Goal: Transaction & Acquisition: Purchase product/service

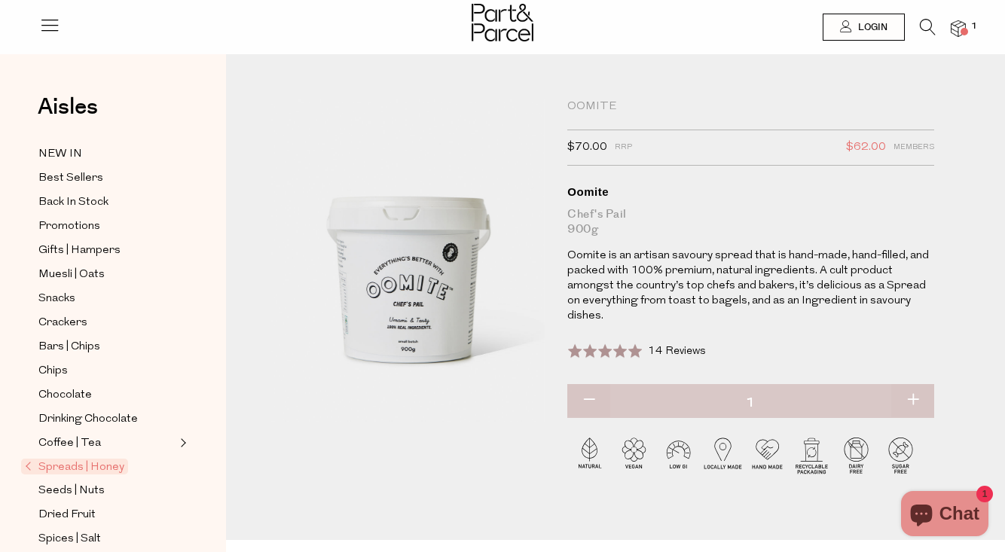
click at [46, 41] on div at bounding box center [502, 24] width 1005 height 49
click at [51, 31] on icon at bounding box center [49, 24] width 21 height 21
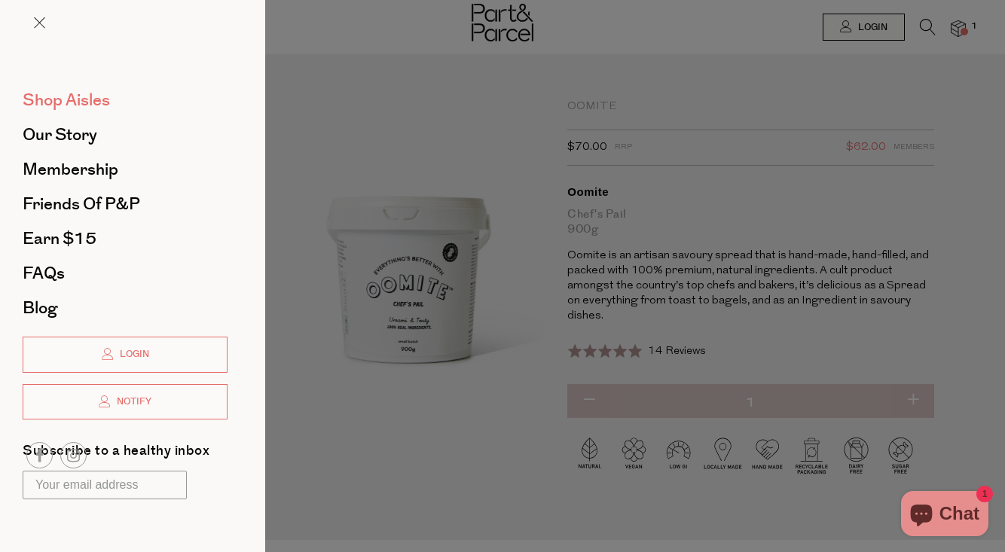
click at [51, 106] on span "Shop Aisles" at bounding box center [66, 100] width 87 height 24
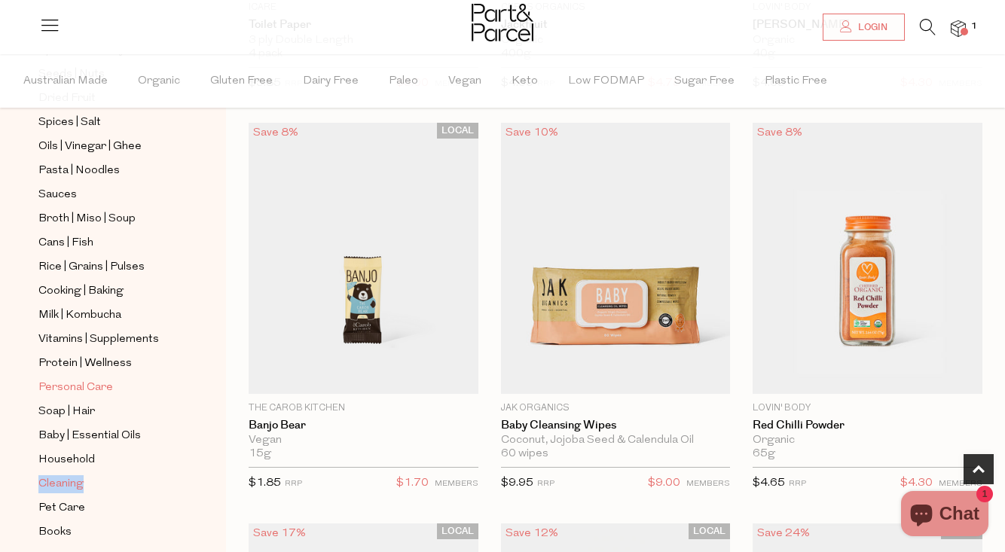
scroll to position [521, 0]
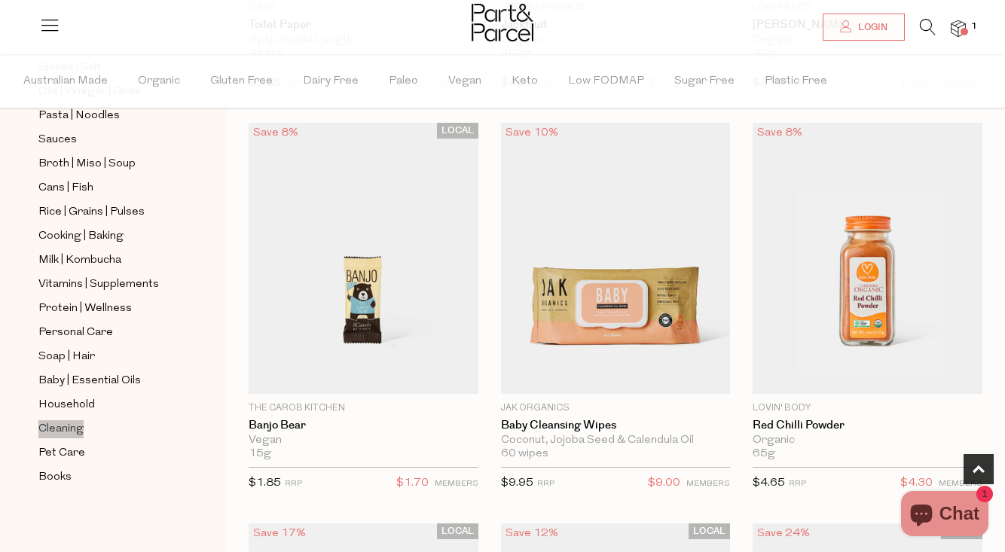
drag, startPoint x: 82, startPoint y: 386, endPoint x: 156, endPoint y: 25, distance: 369.0
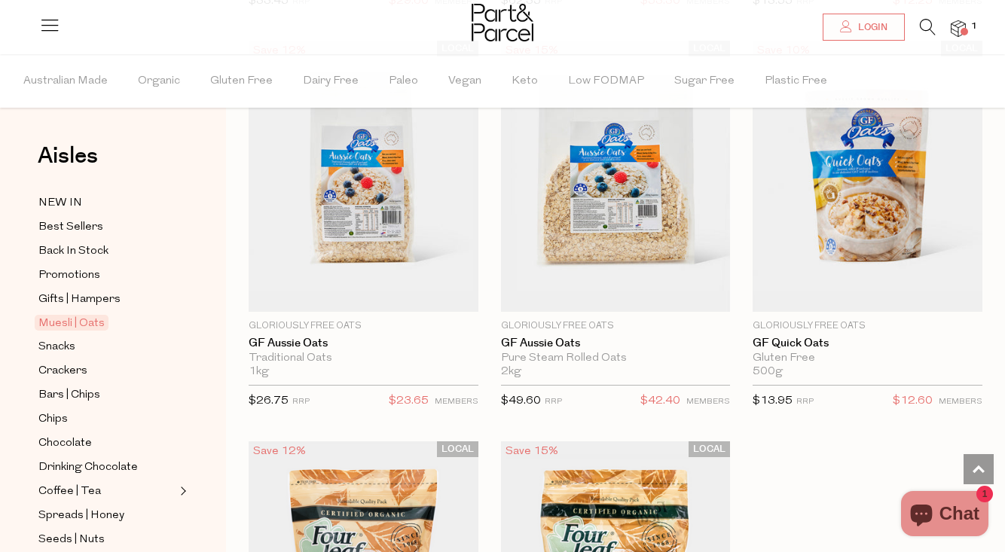
scroll to position [6211, 0]
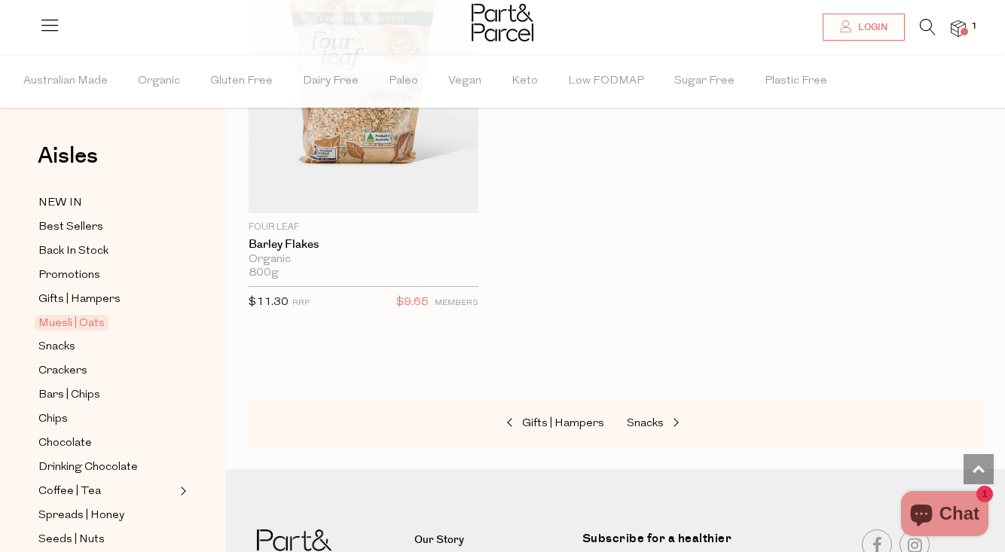
scroll to position [7091, 0]
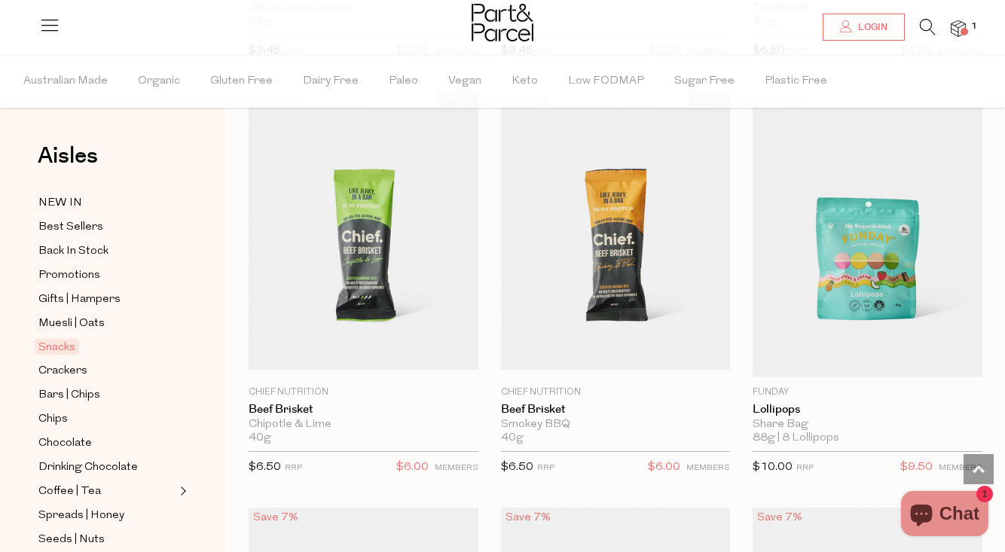
scroll to position [1696, 0]
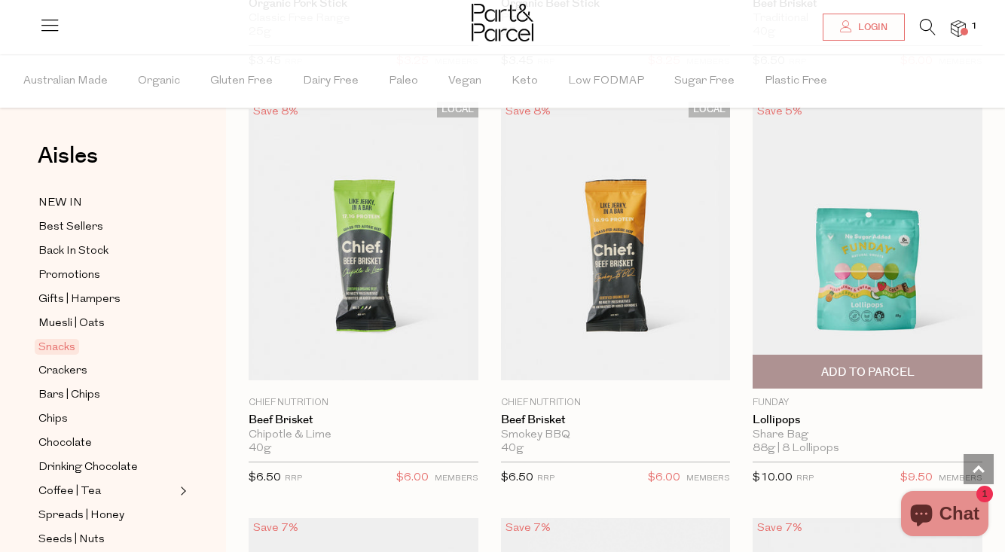
click at [848, 373] on span "Add To Parcel" at bounding box center [867, 373] width 93 height 16
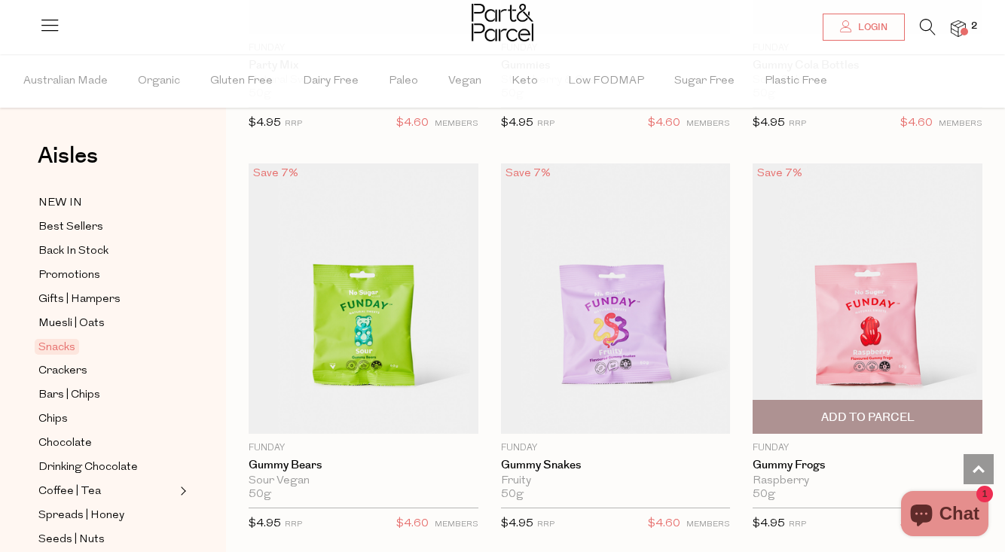
scroll to position [2462, 0]
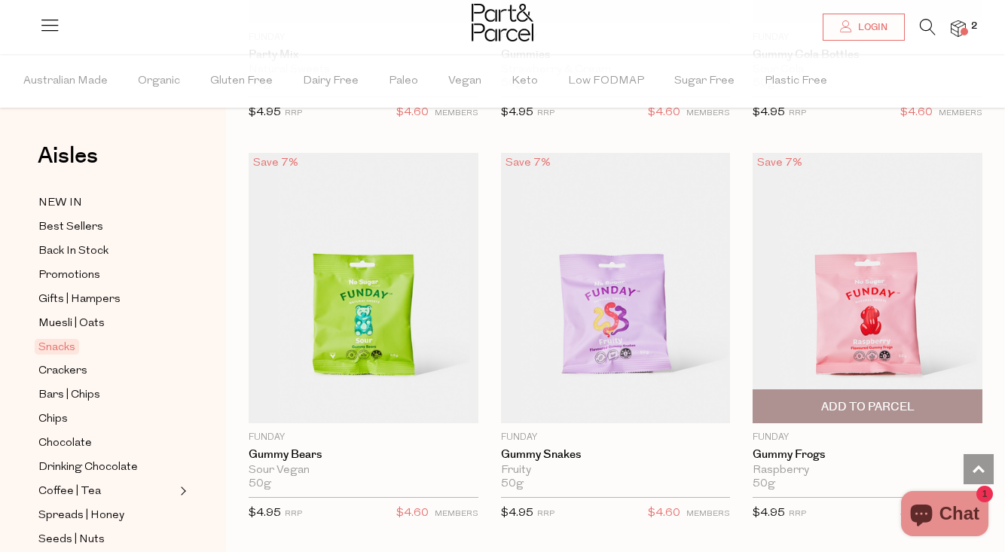
click at [824, 408] on span "Add To Parcel" at bounding box center [867, 407] width 93 height 16
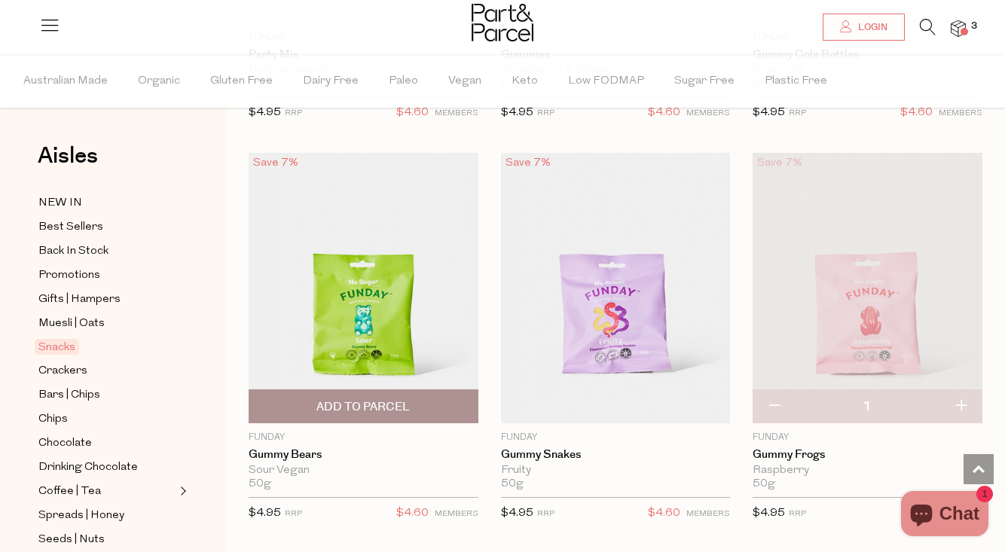
click at [360, 401] on span "Add To Parcel" at bounding box center [362, 407] width 93 height 16
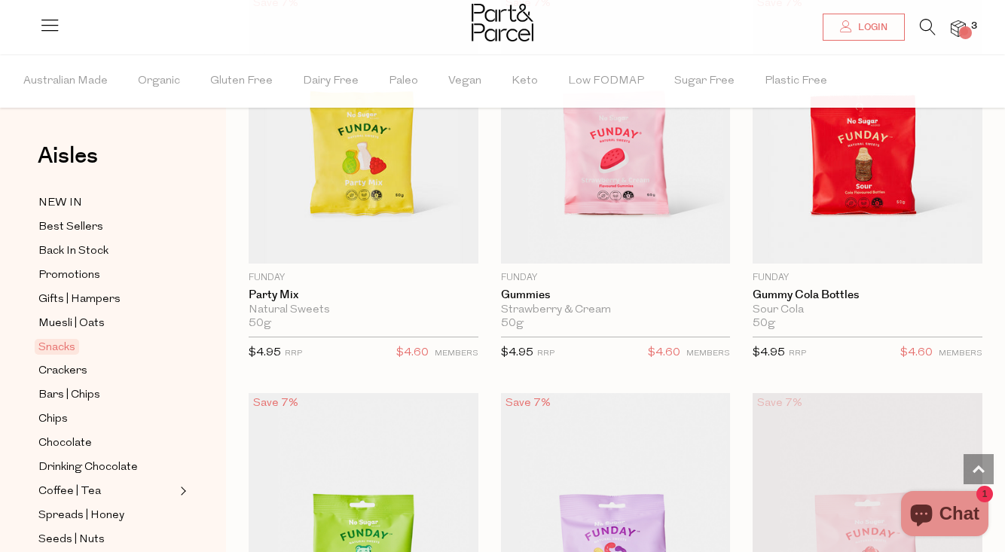
scroll to position [2215, 0]
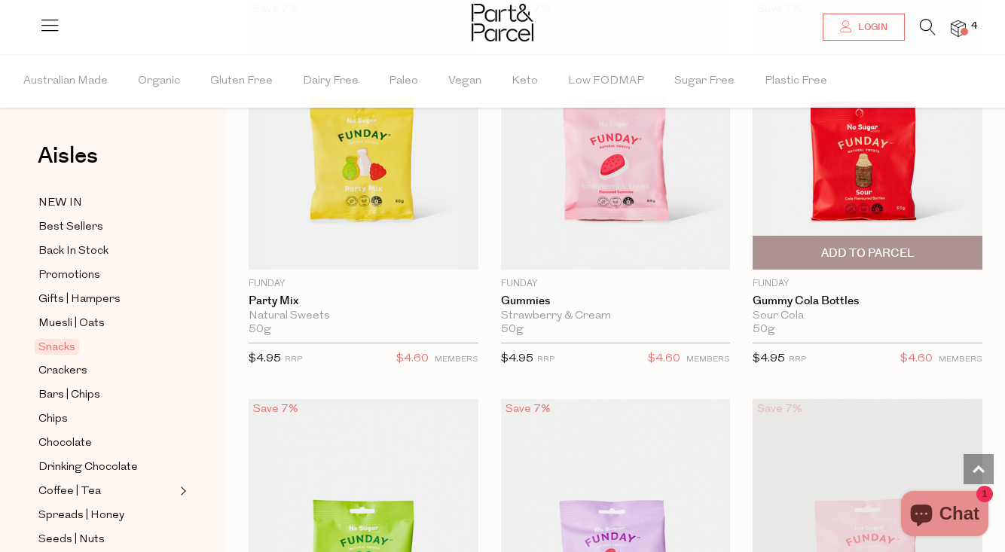
click at [863, 255] on span "Add To Parcel" at bounding box center [867, 254] width 93 height 16
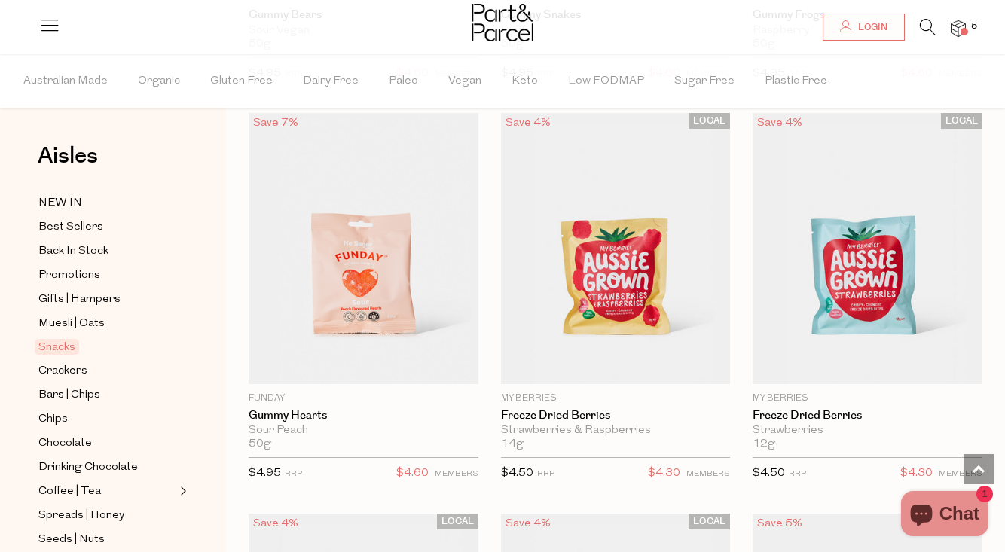
scroll to position [3026, 0]
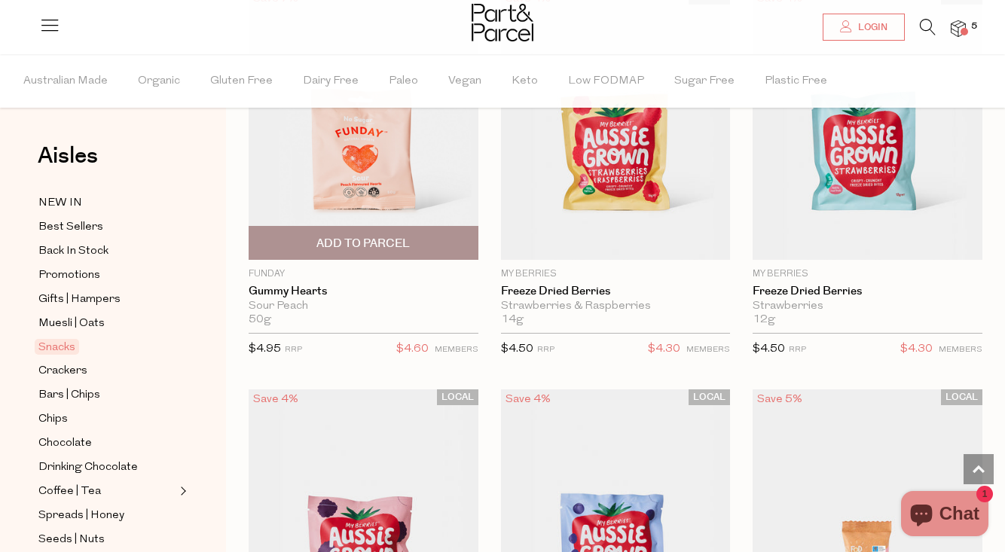
click at [365, 242] on span "Add To Parcel" at bounding box center [362, 244] width 93 height 16
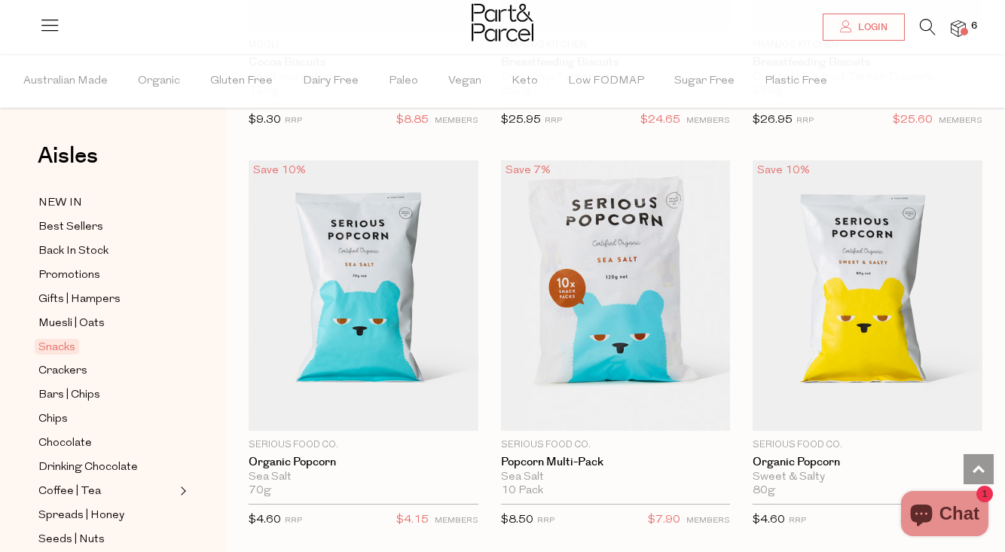
scroll to position [5658, 0]
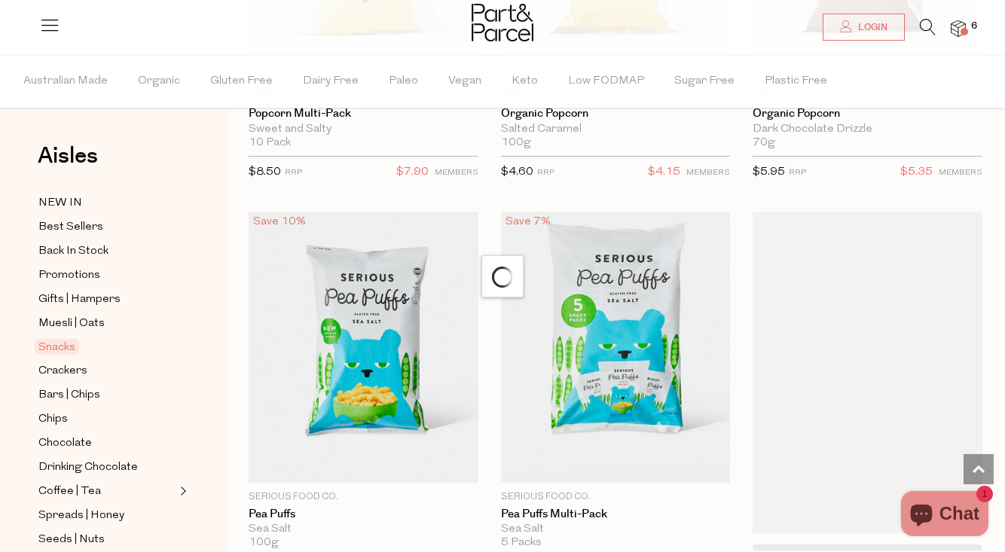
scroll to position [6501, 0]
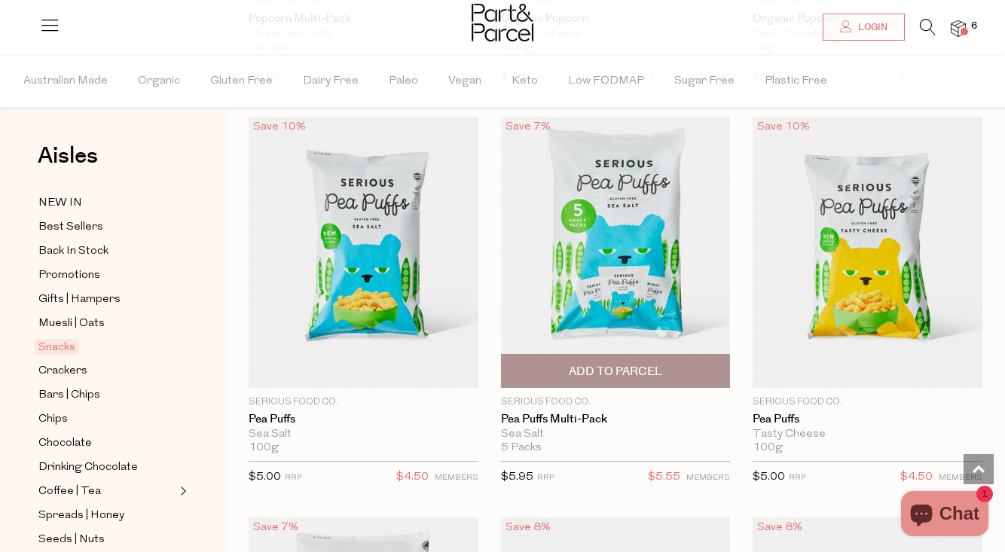
click at [606, 369] on span "Add To Parcel" at bounding box center [615, 372] width 93 height 16
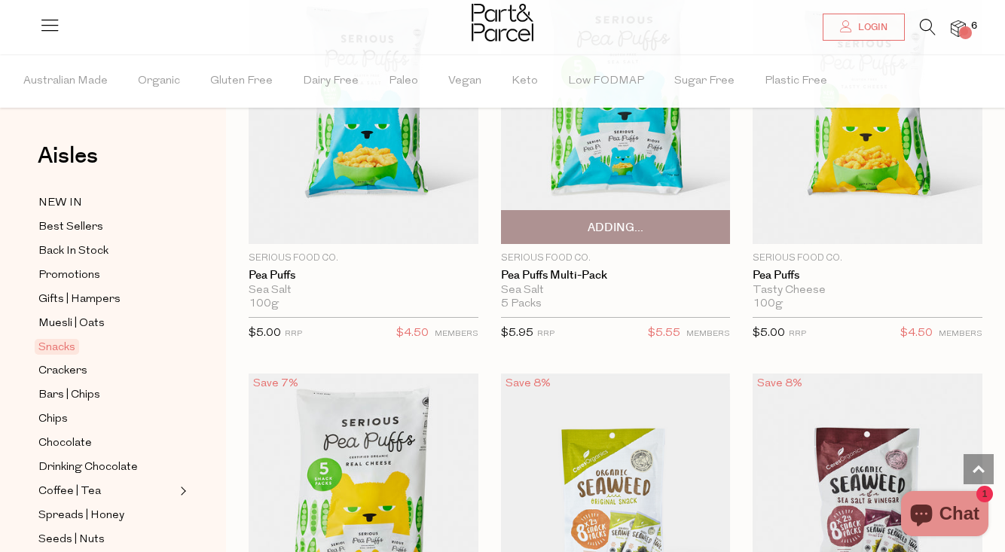
scroll to position [6918, 0]
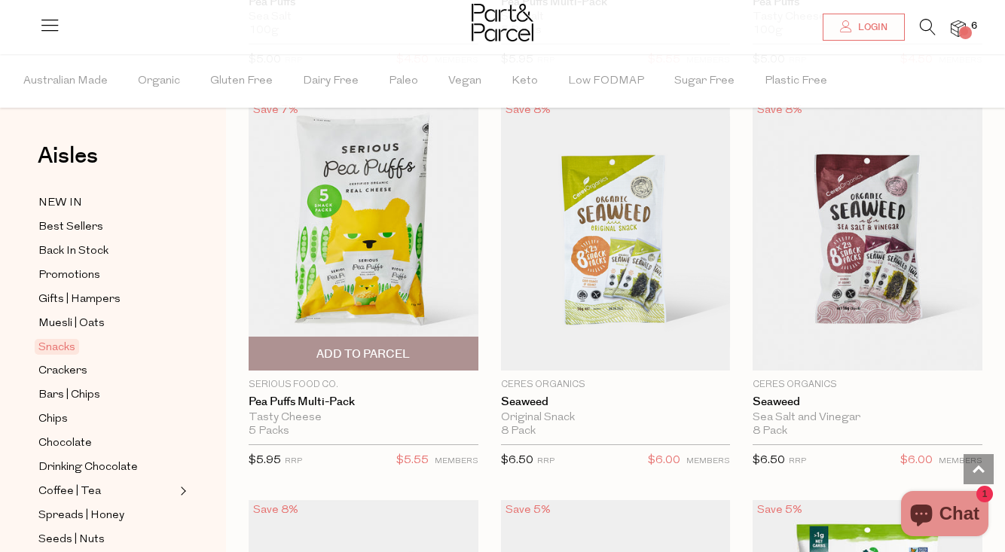
click at [353, 349] on span "Add To Parcel" at bounding box center [362, 354] width 93 height 16
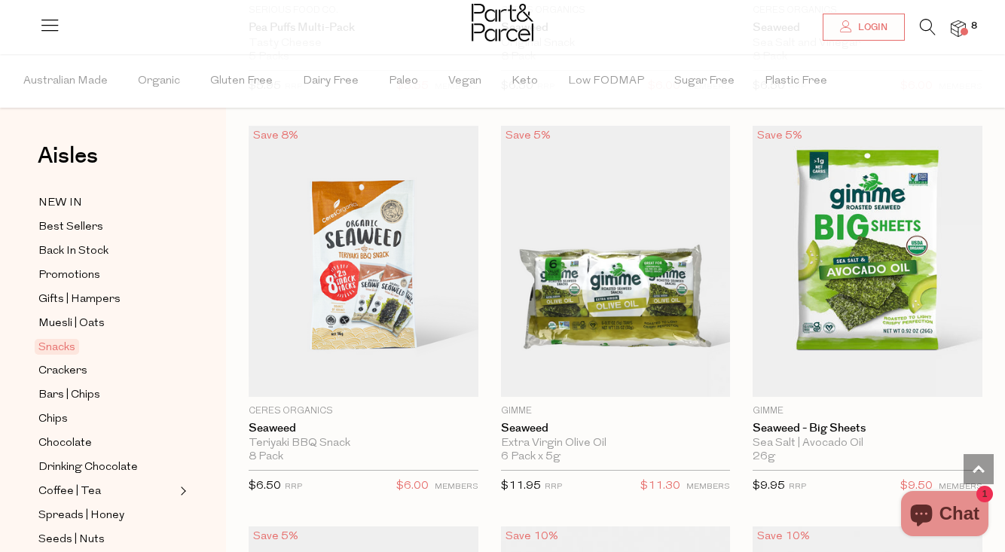
scroll to position [7315, 0]
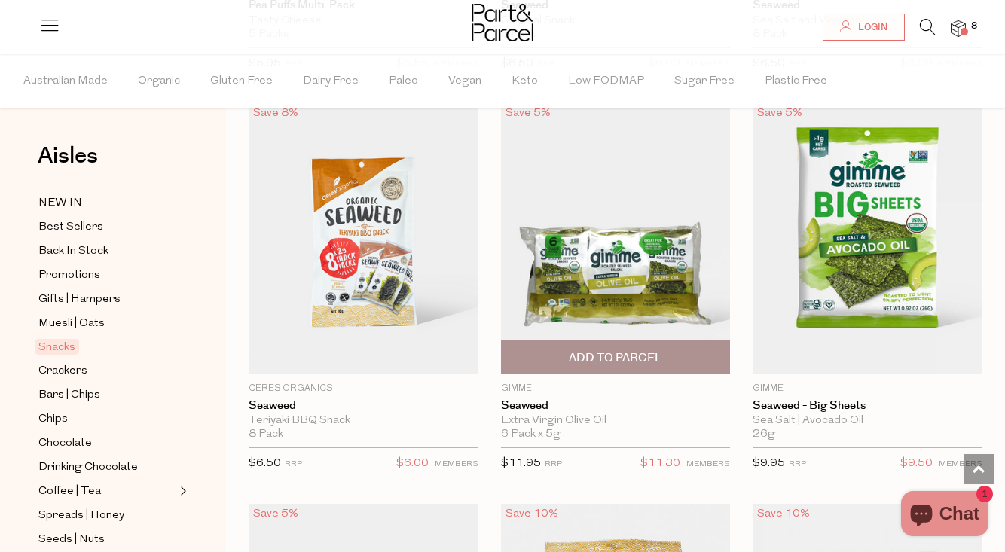
click at [589, 350] on span "Add To Parcel" at bounding box center [615, 358] width 93 height 16
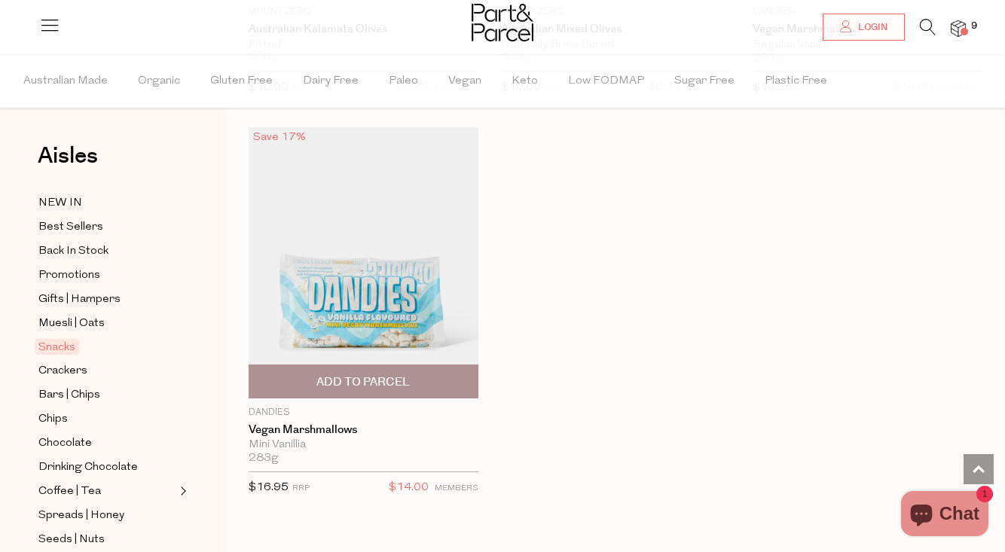
scroll to position [9294, 0]
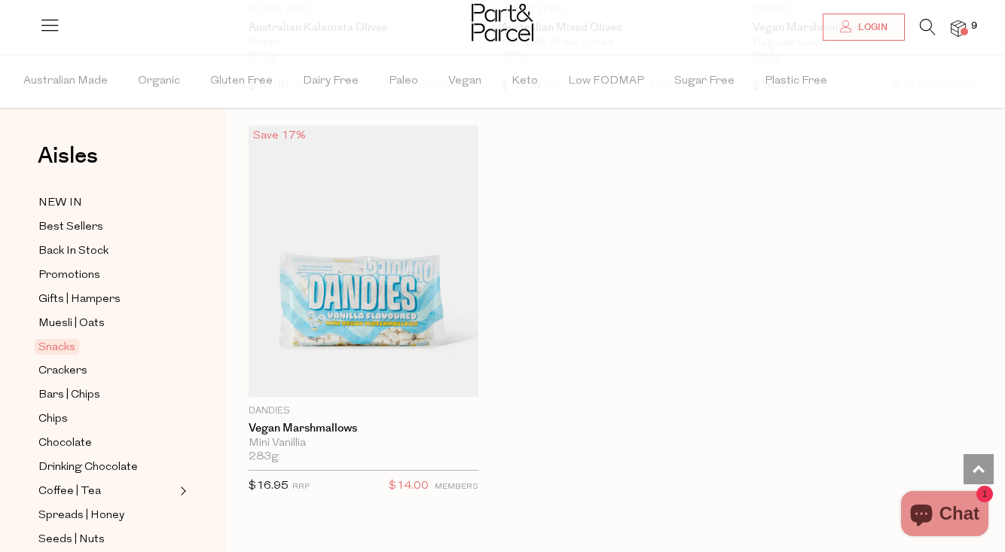
click at [382, 380] on span "Add To Parcel" at bounding box center [362, 388] width 93 height 16
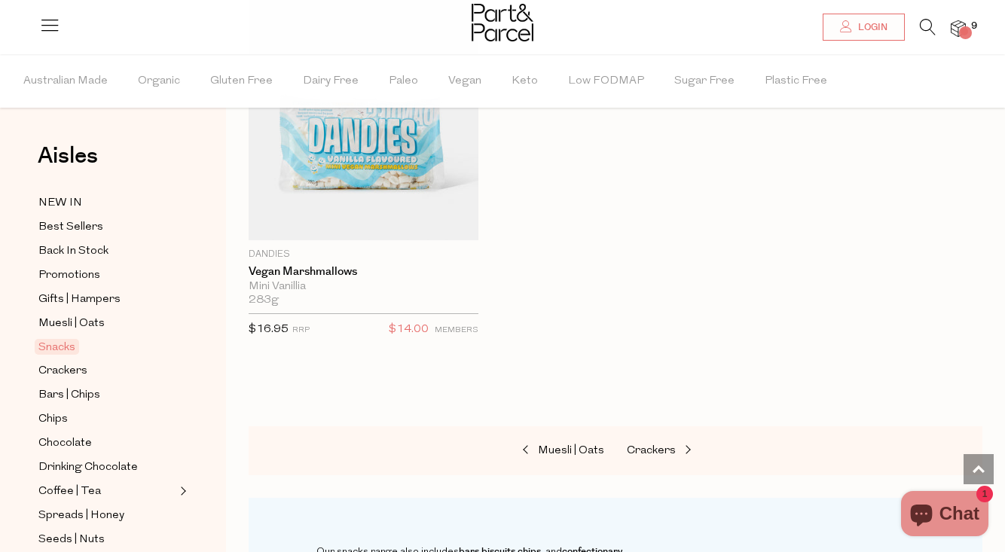
scroll to position [9328, 0]
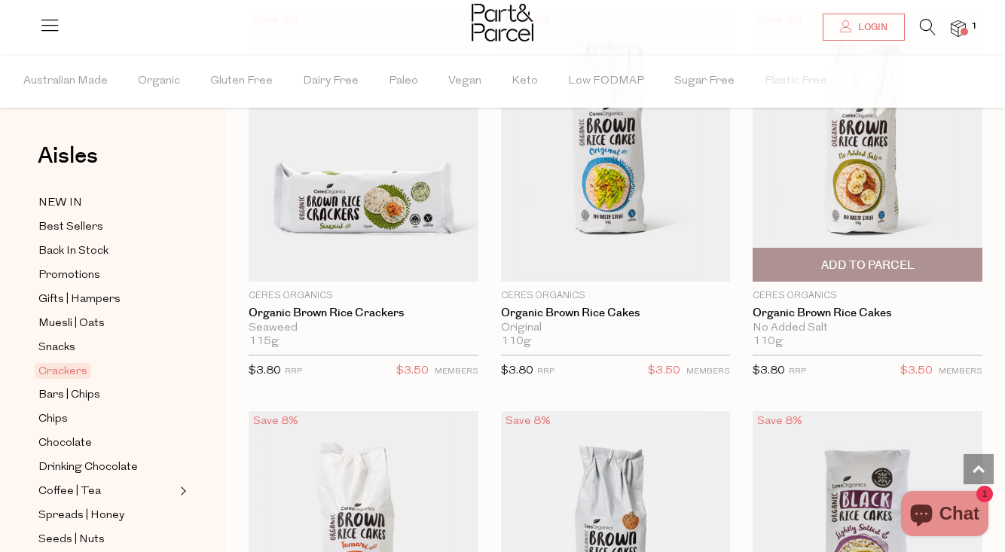
scroll to position [1384, 0]
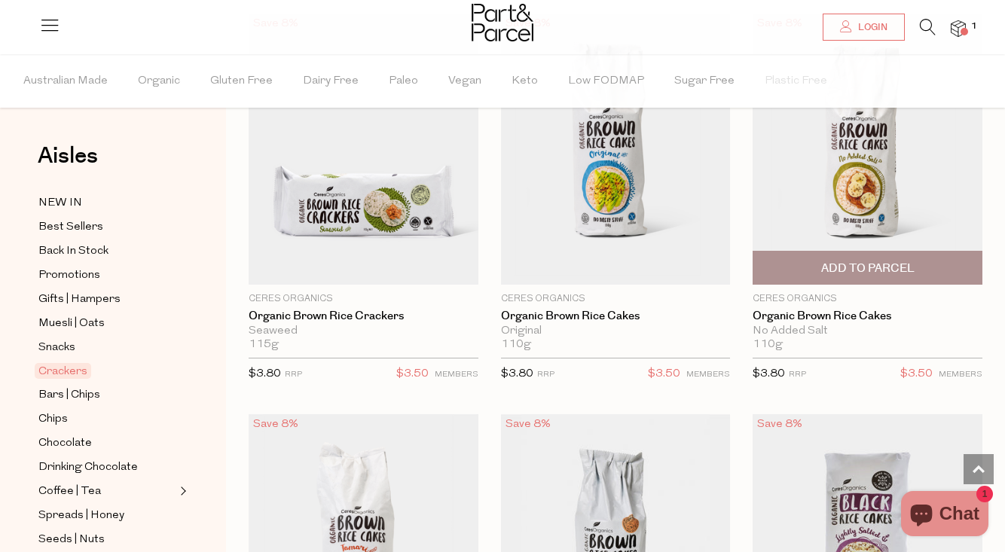
click at [834, 255] on span "Add To Parcel" at bounding box center [867, 268] width 221 height 32
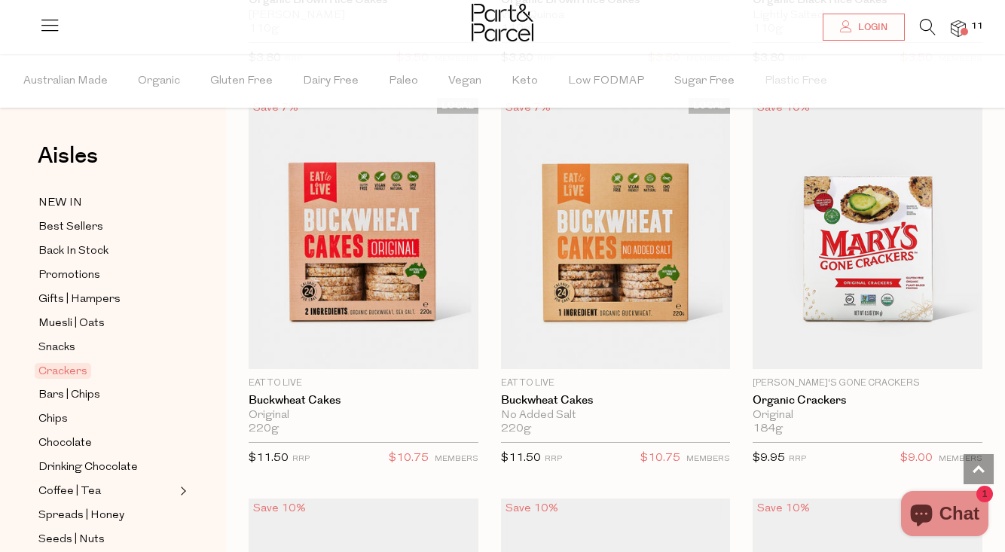
scroll to position [2097, 0]
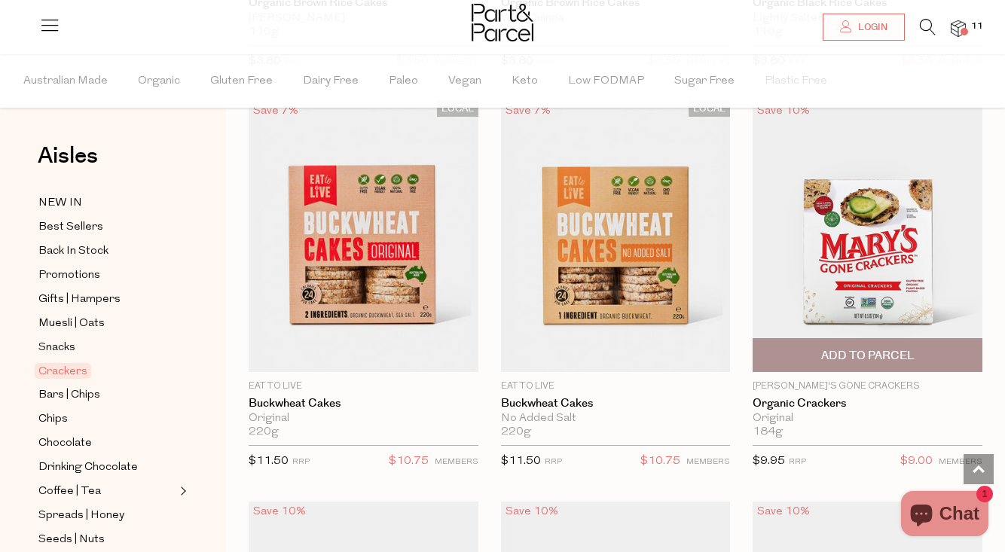
click at [844, 353] on span "Add To Parcel" at bounding box center [867, 356] width 93 height 16
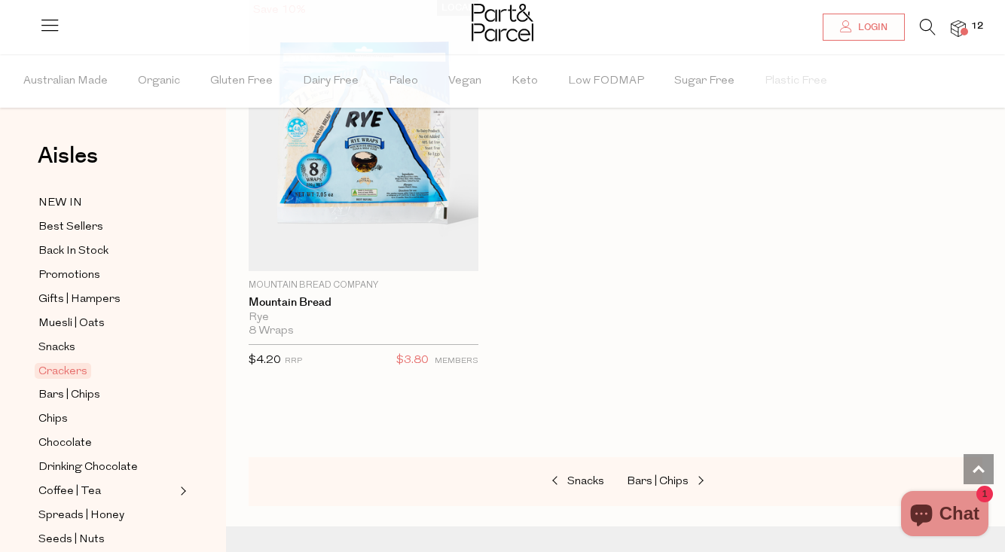
scroll to position [5021, 0]
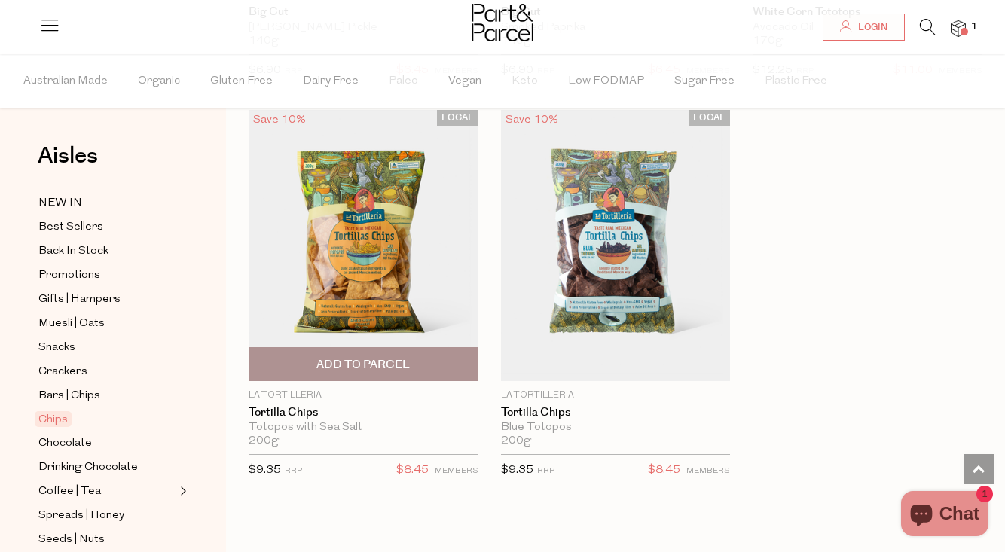
scroll to position [2135, 0]
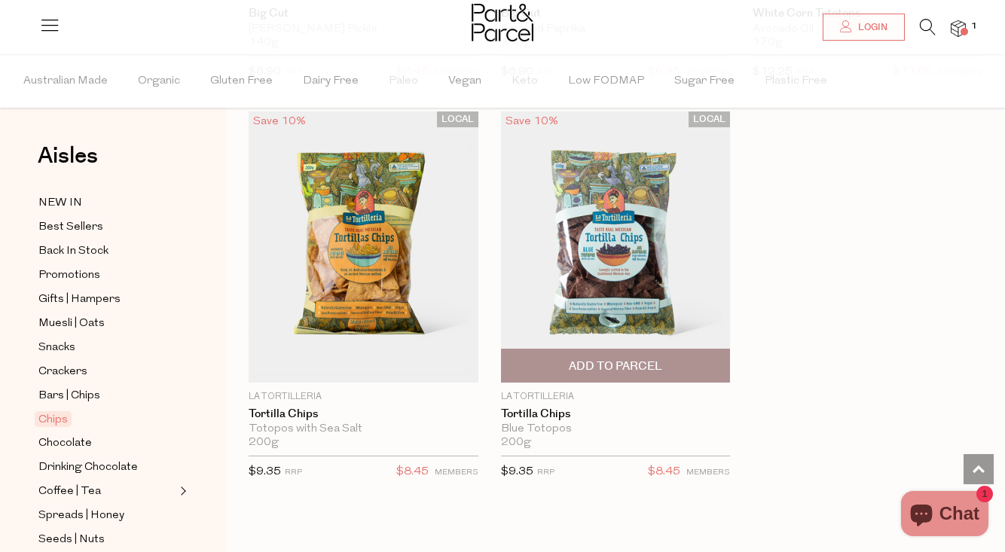
click at [620, 365] on span "Add To Parcel" at bounding box center [615, 367] width 93 height 16
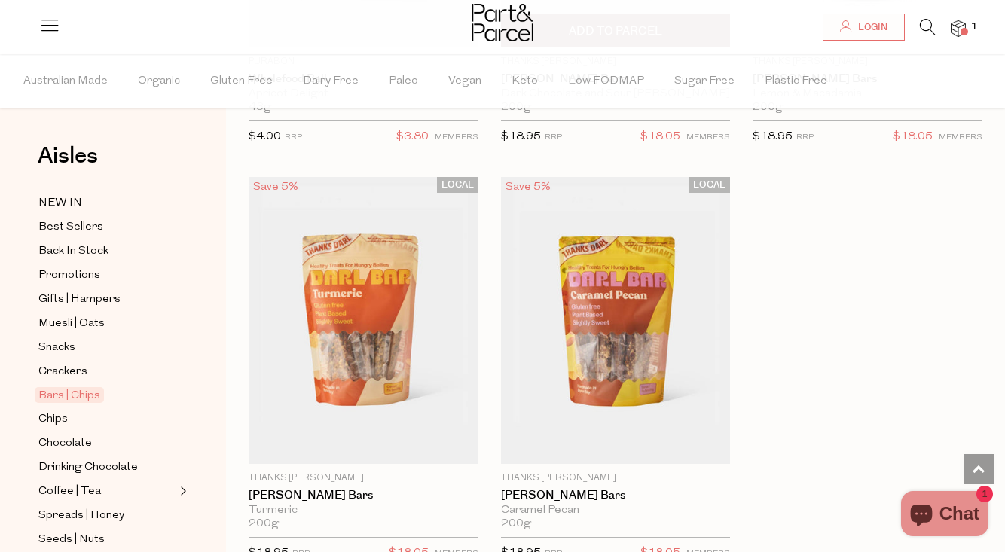
scroll to position [6442, 0]
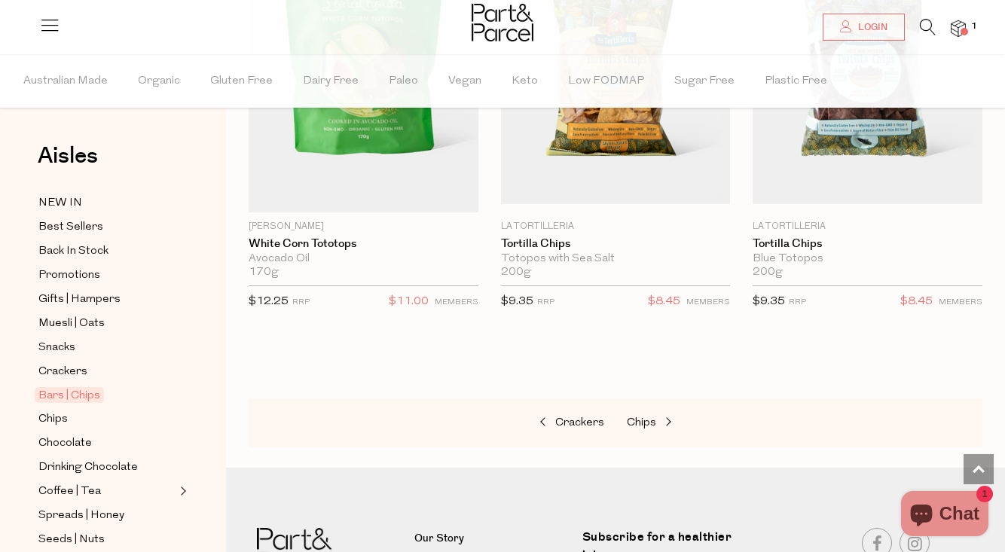
scroll to position [9153, 0]
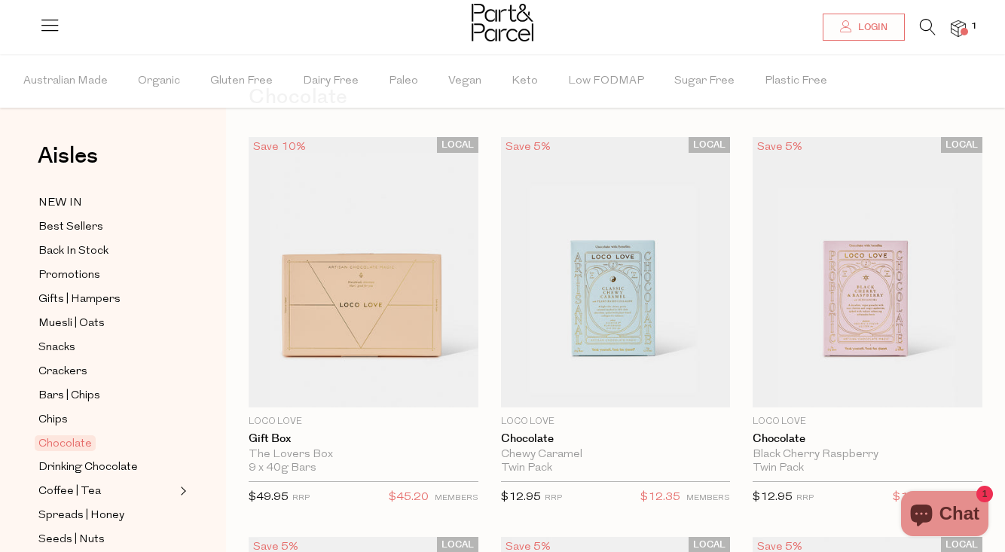
scroll to position [55, 0]
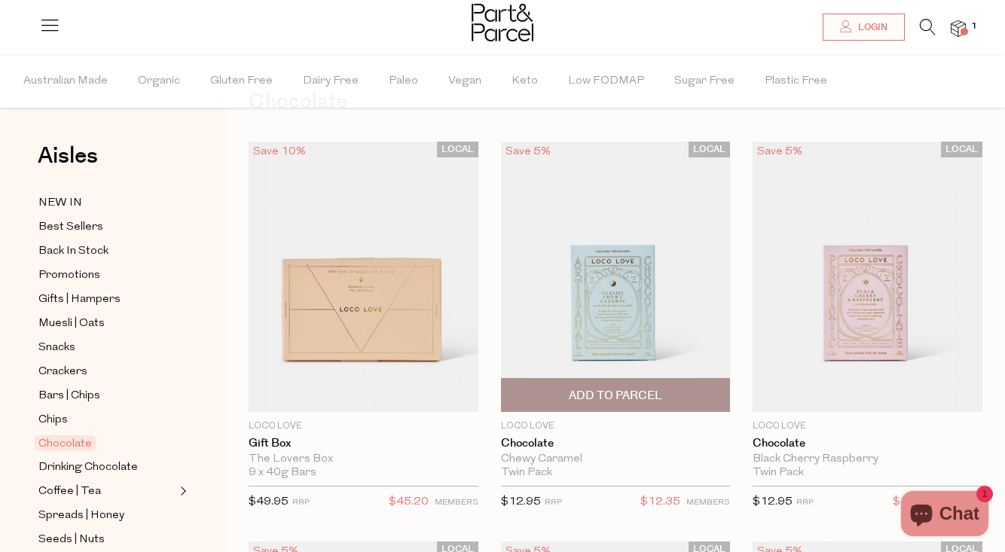
click at [599, 399] on span "Add To Parcel" at bounding box center [615, 396] width 93 height 16
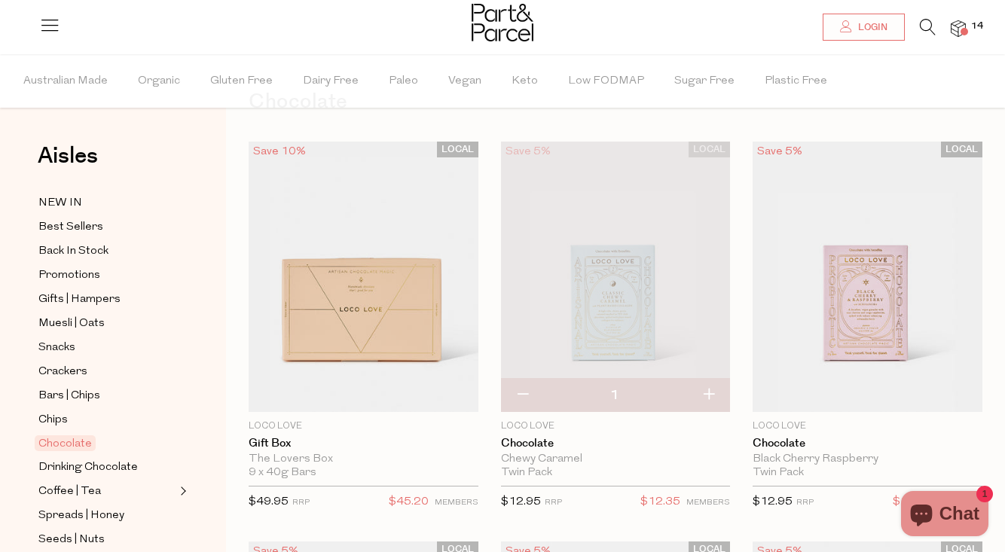
click at [523, 398] on button "button" at bounding box center [522, 395] width 43 height 33
type input "0"
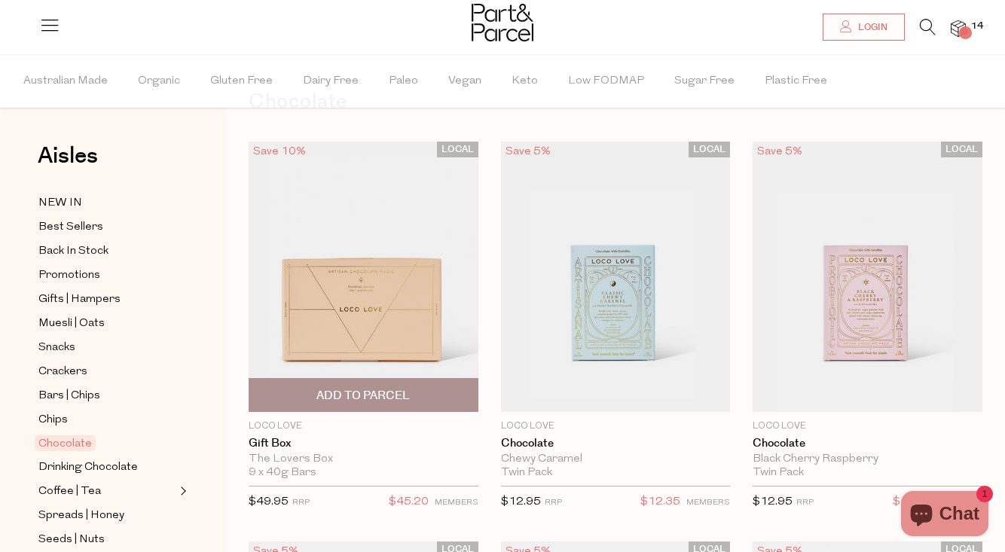
click at [360, 400] on span "Add To Parcel" at bounding box center [362, 396] width 93 height 16
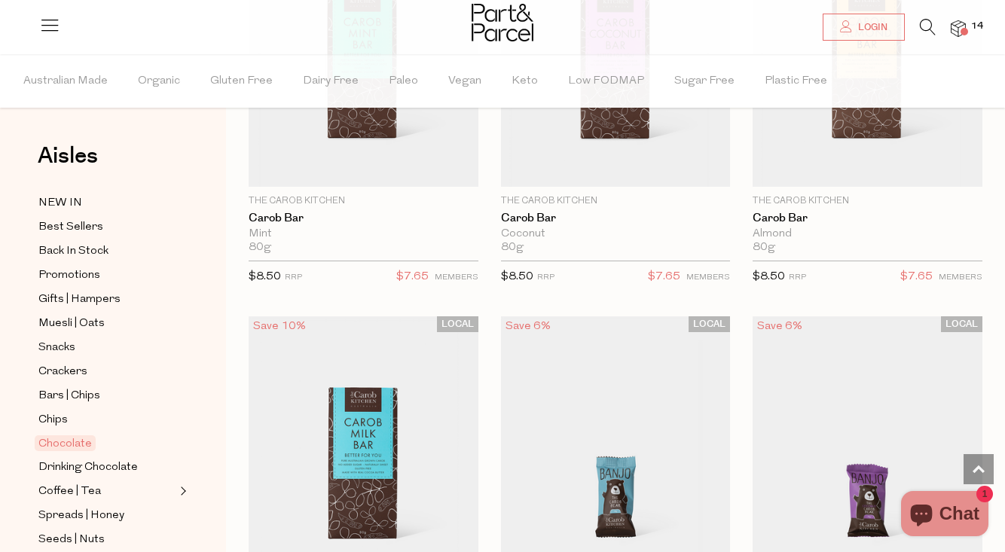
scroll to position [5957, 0]
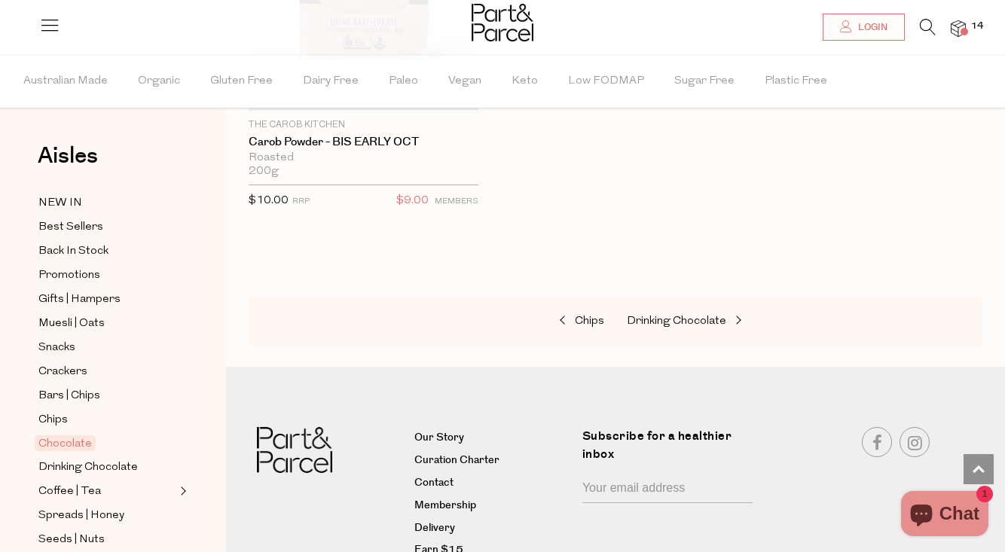
scroll to position [8038, 0]
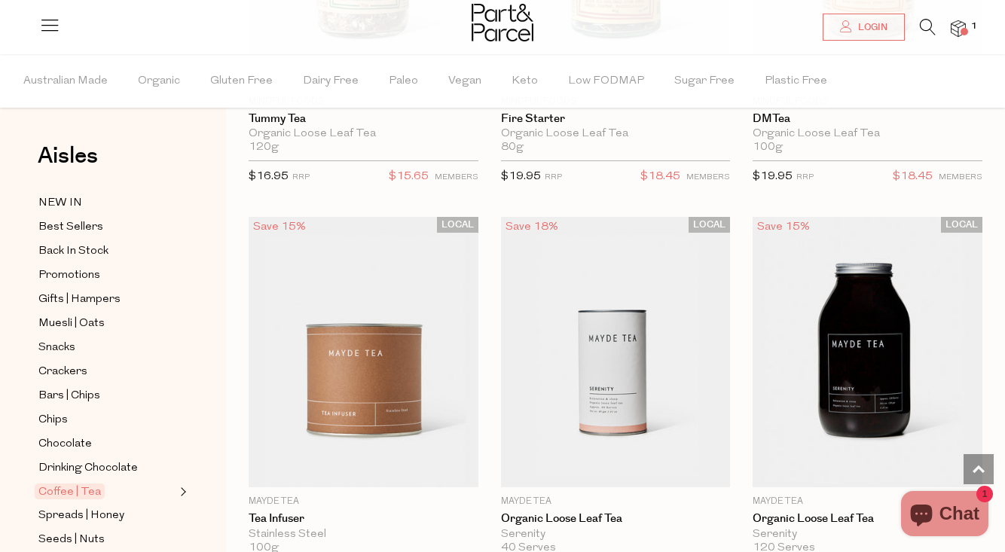
scroll to position [4938, 0]
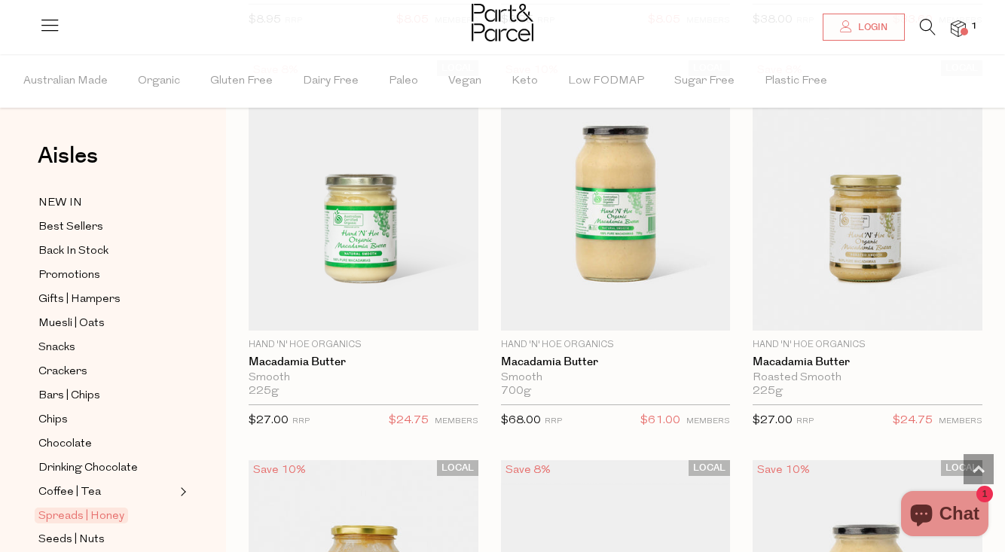
scroll to position [1739, 0]
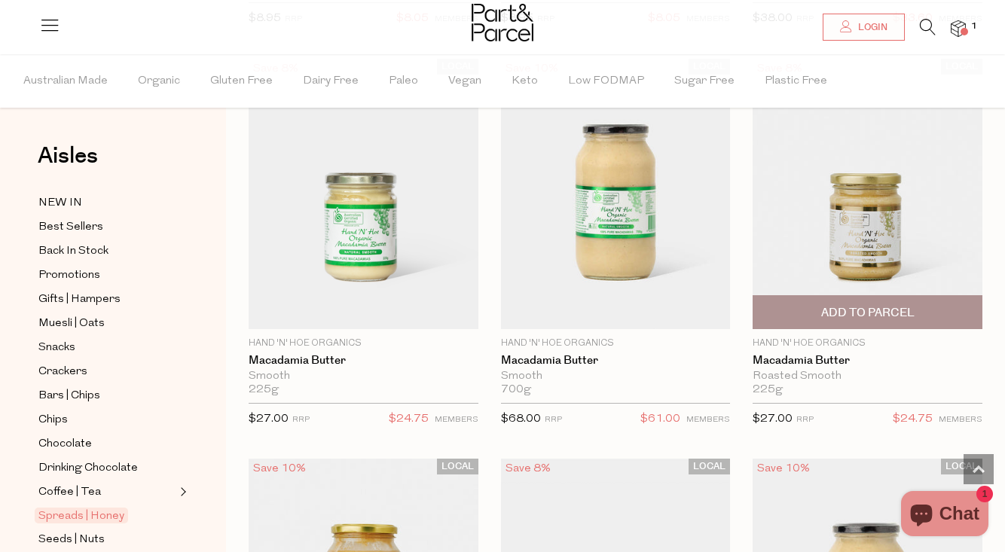
click at [821, 309] on span "Add To Parcel" at bounding box center [867, 313] width 93 height 16
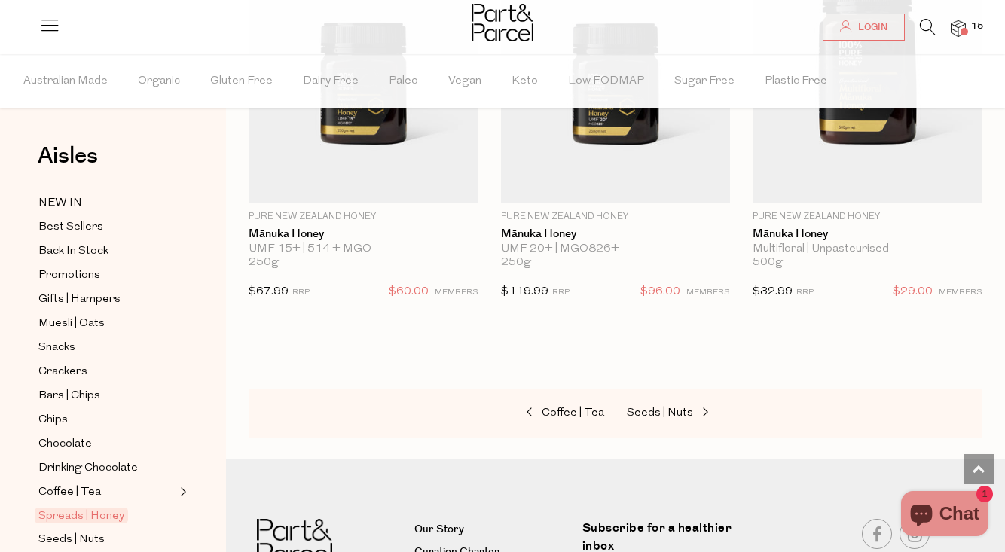
scroll to position [5509, 0]
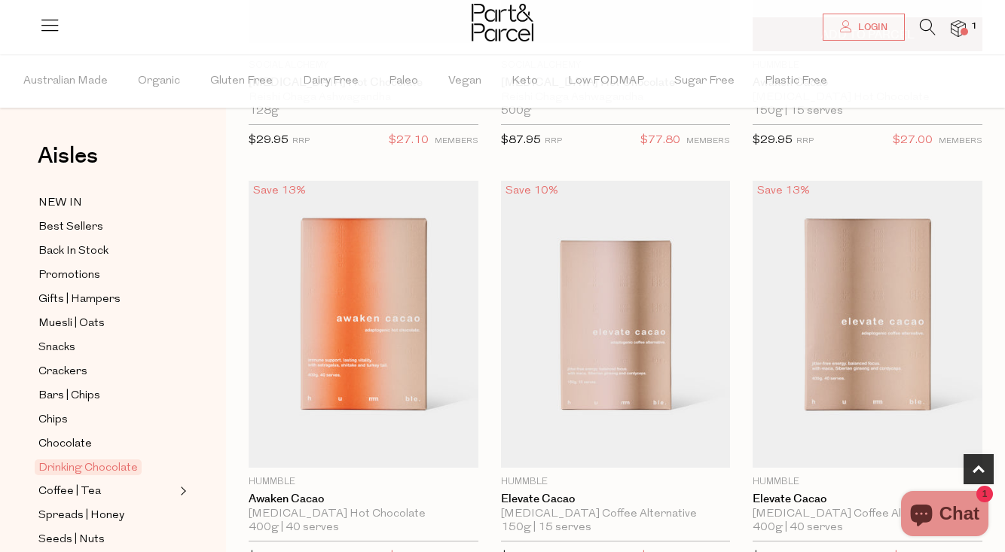
scroll to position [435, 0]
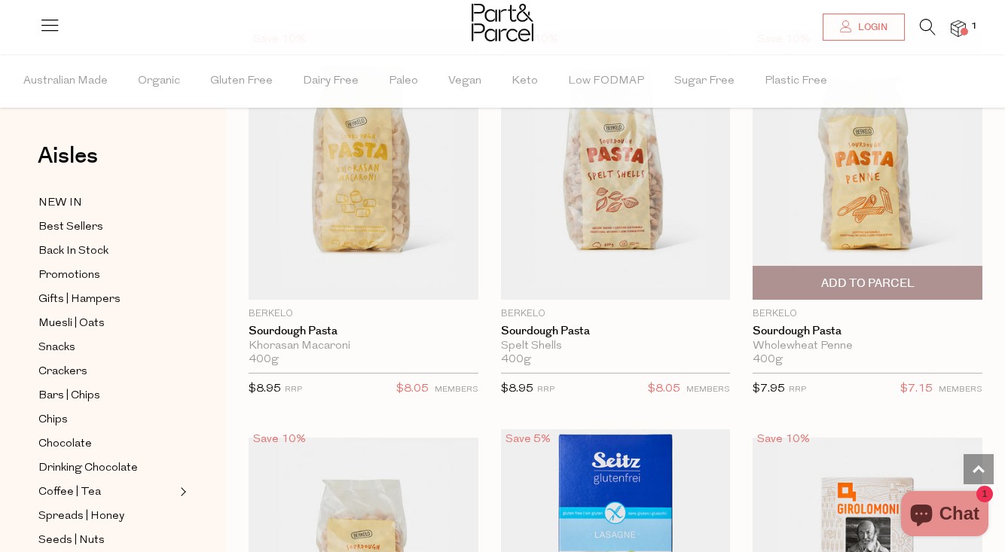
scroll to position [2550, 0]
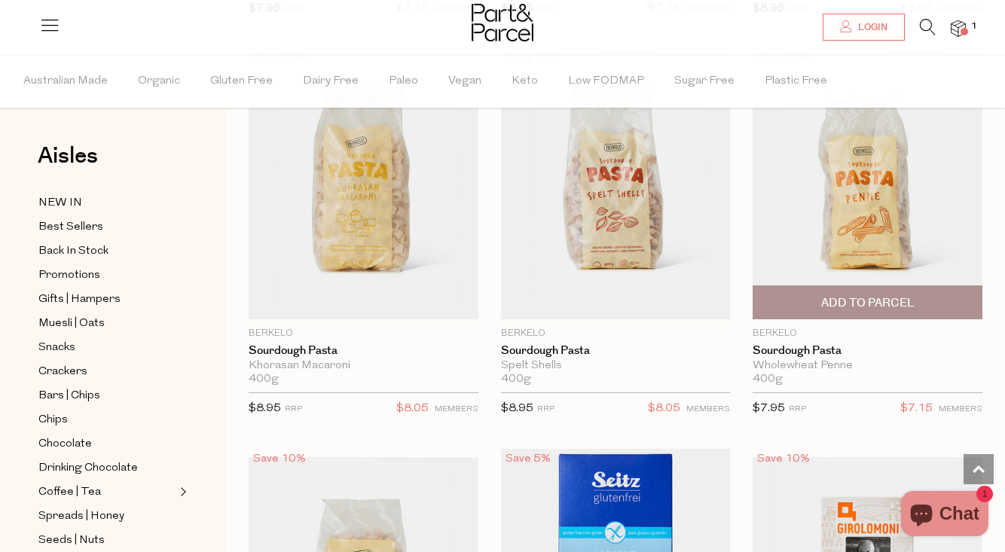
click at [865, 297] on span "Add To Parcel" at bounding box center [867, 303] width 93 height 16
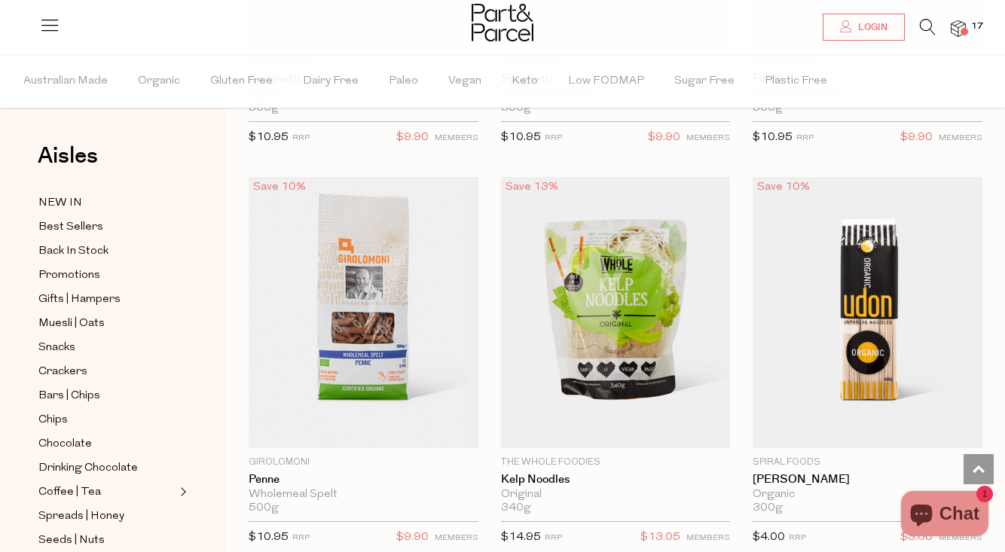
scroll to position [4440, 0]
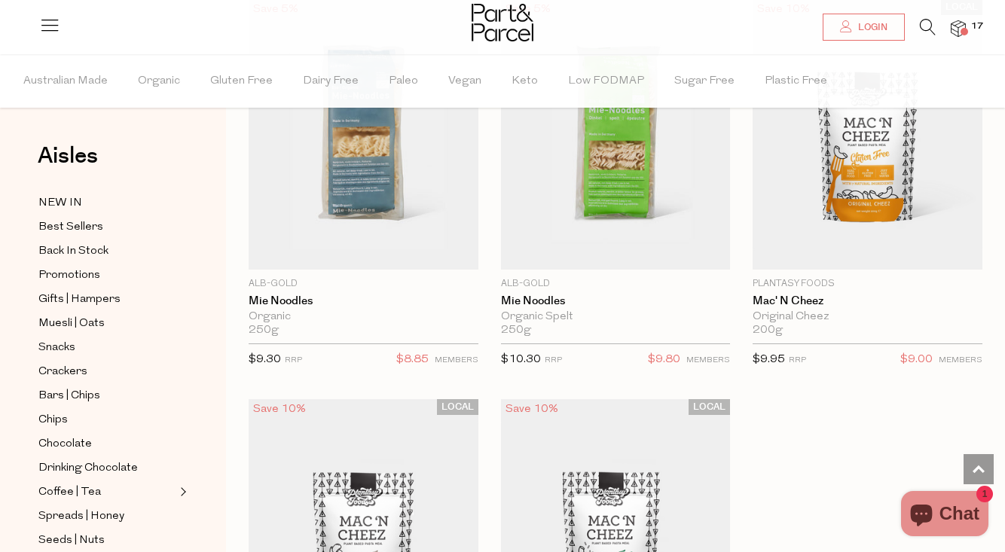
scroll to position [6947, 0]
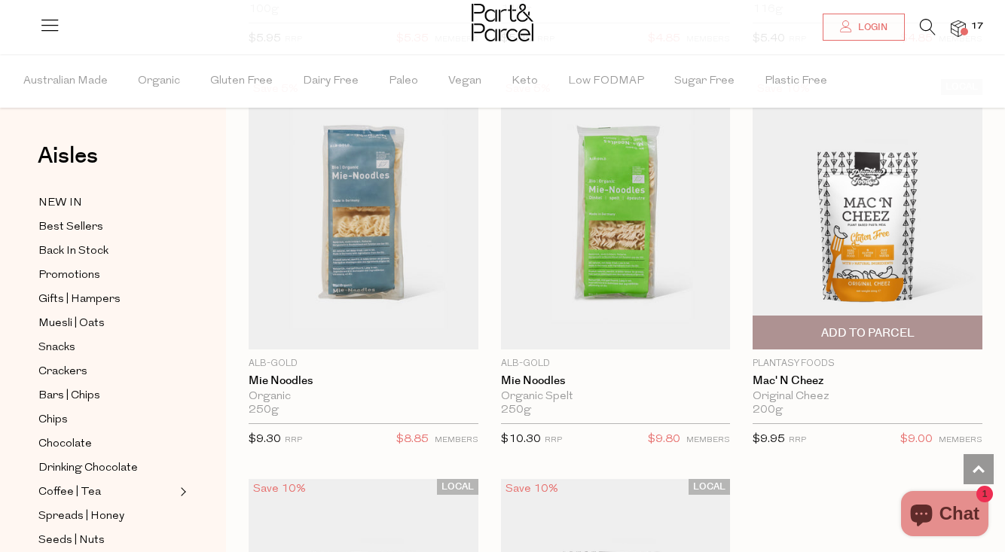
click at [850, 234] on img at bounding box center [868, 214] width 230 height 271
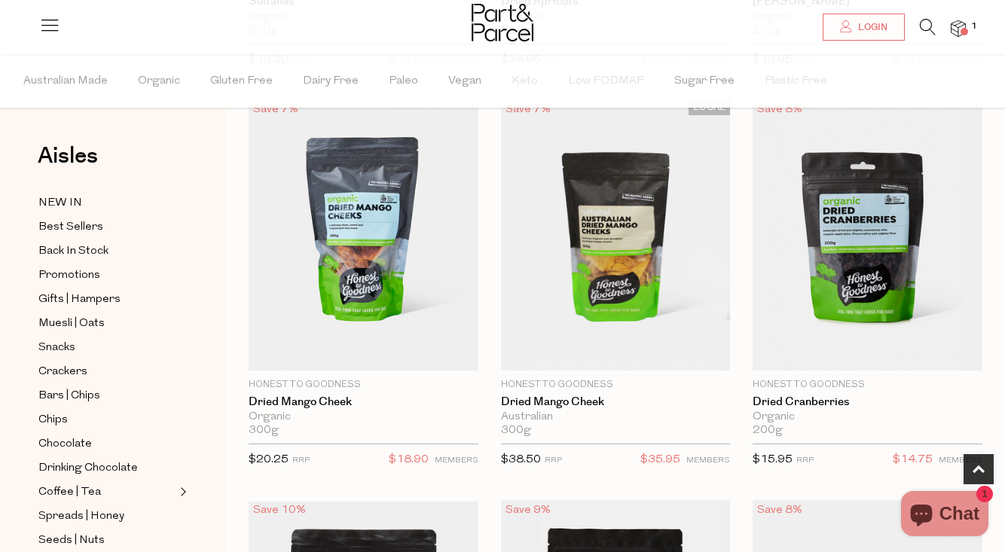
scroll to position [503, 0]
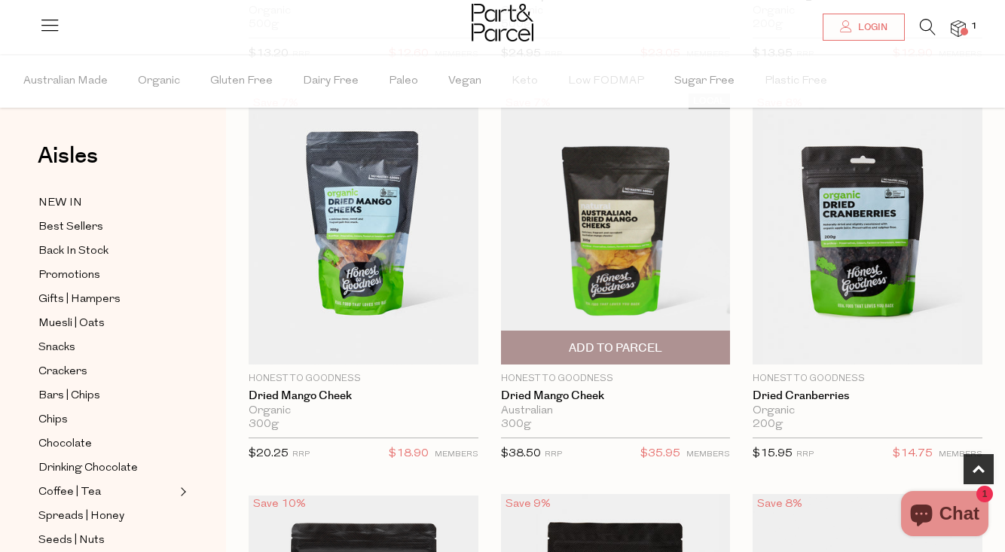
click at [587, 349] on span "Add To Parcel" at bounding box center [615, 348] width 93 height 16
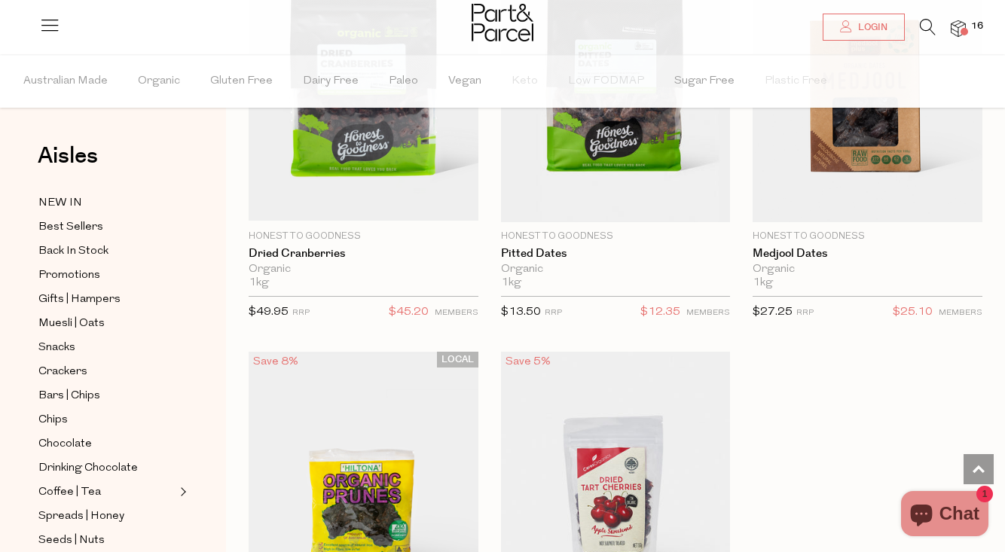
scroll to position [1467, 0]
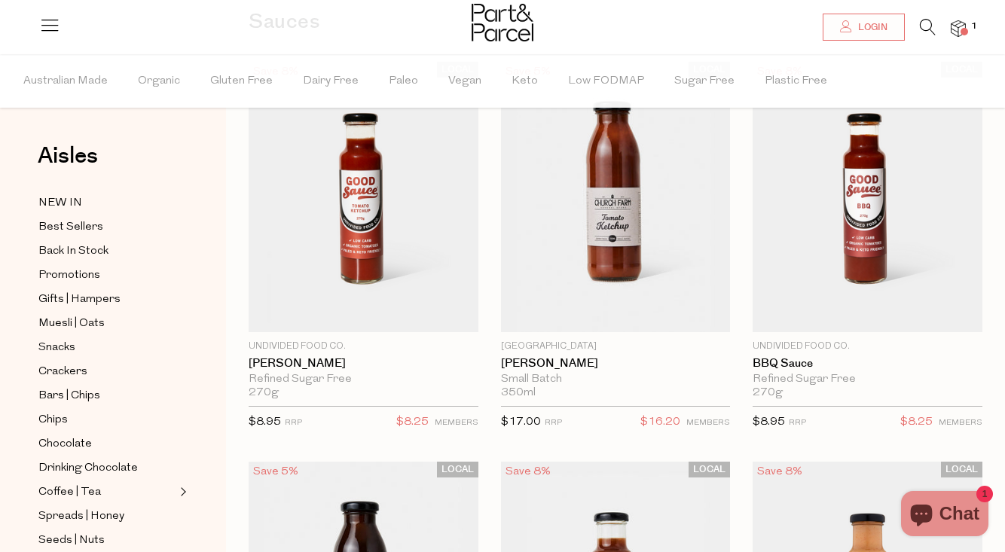
scroll to position [134, 0]
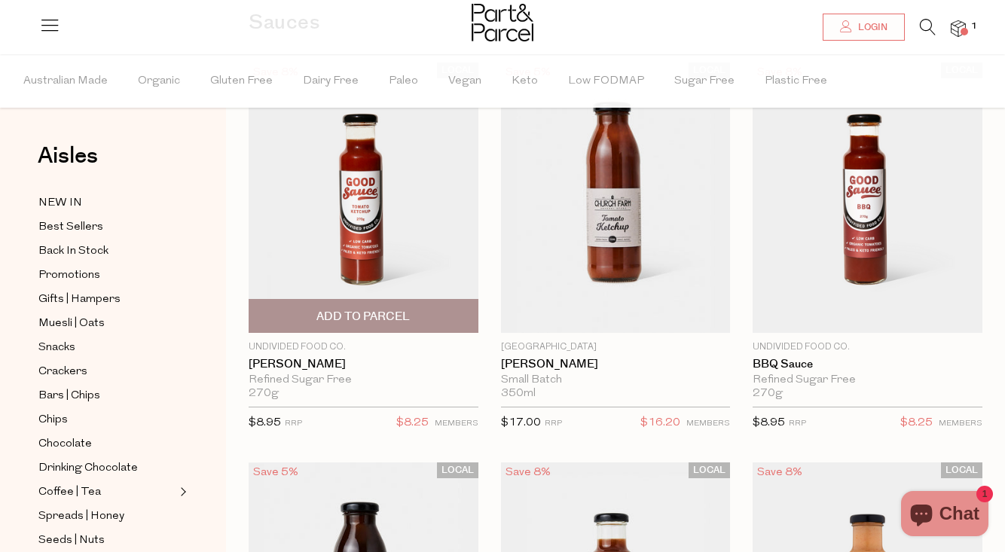
click at [359, 315] on span "Add To Parcel" at bounding box center [362, 317] width 93 height 16
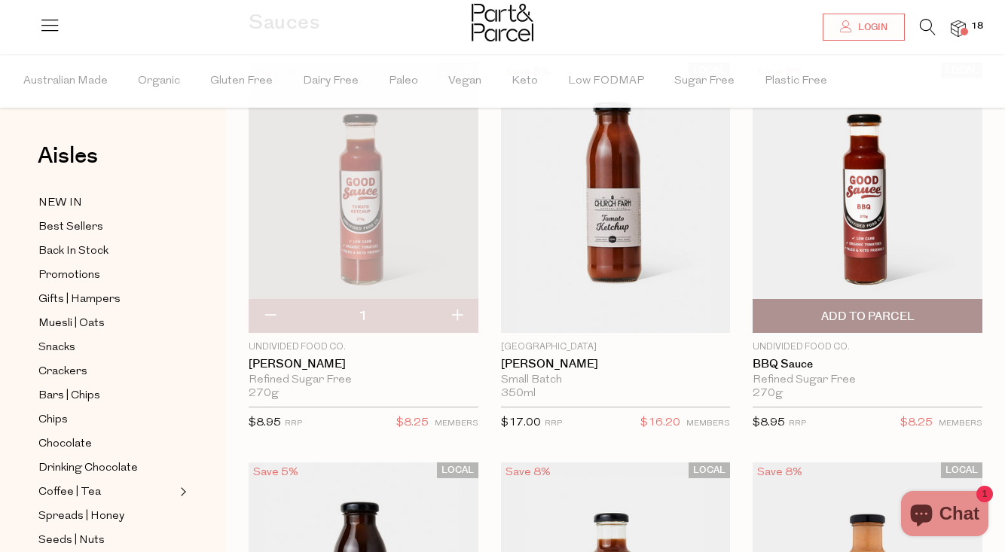
click at [831, 317] on span "Add To Parcel" at bounding box center [867, 317] width 93 height 16
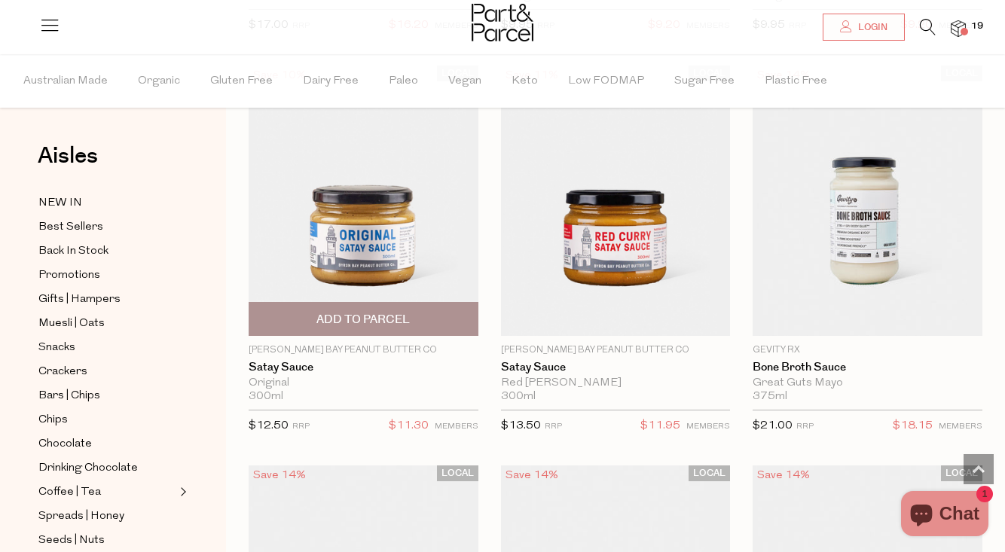
scroll to position [859, 0]
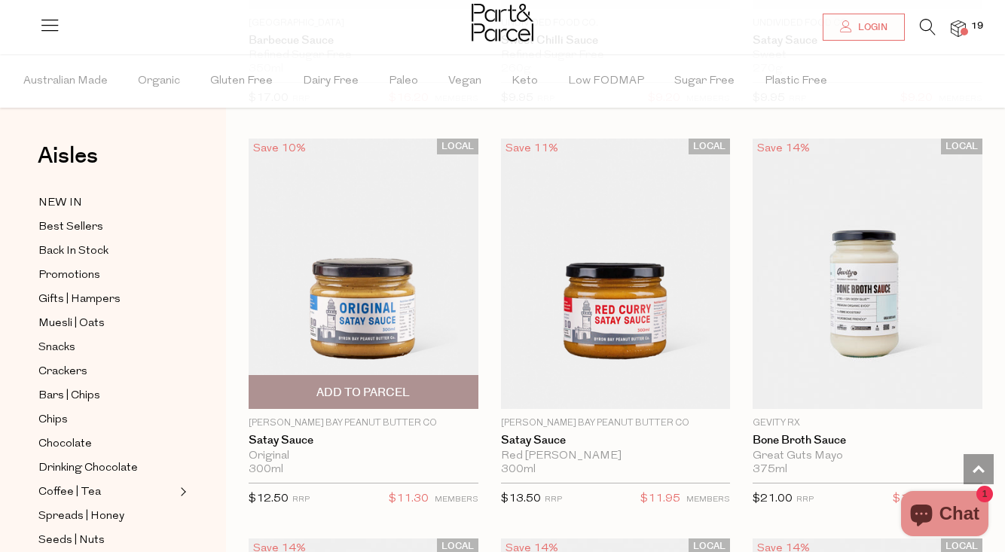
click at [340, 392] on span "Add To Parcel" at bounding box center [362, 393] width 93 height 16
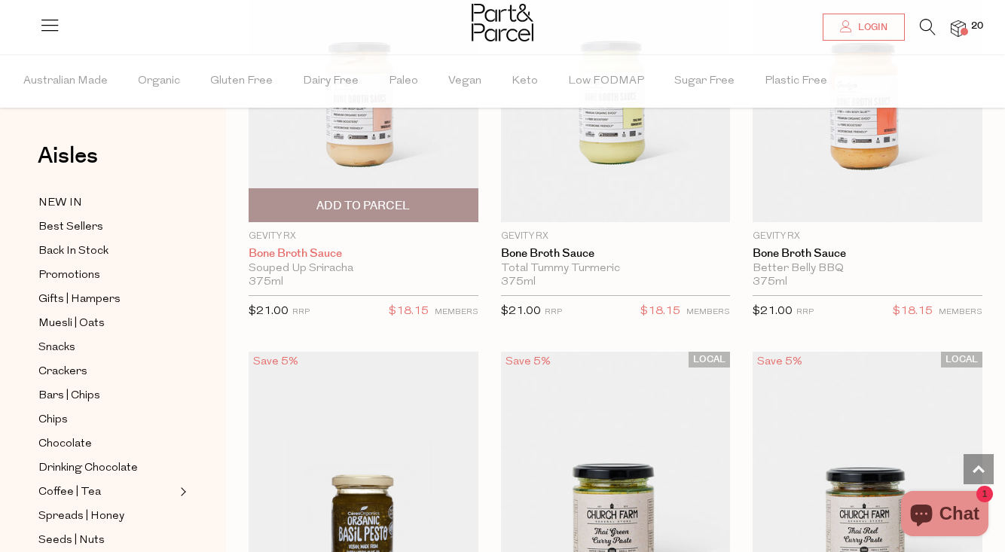
scroll to position [1648, 0]
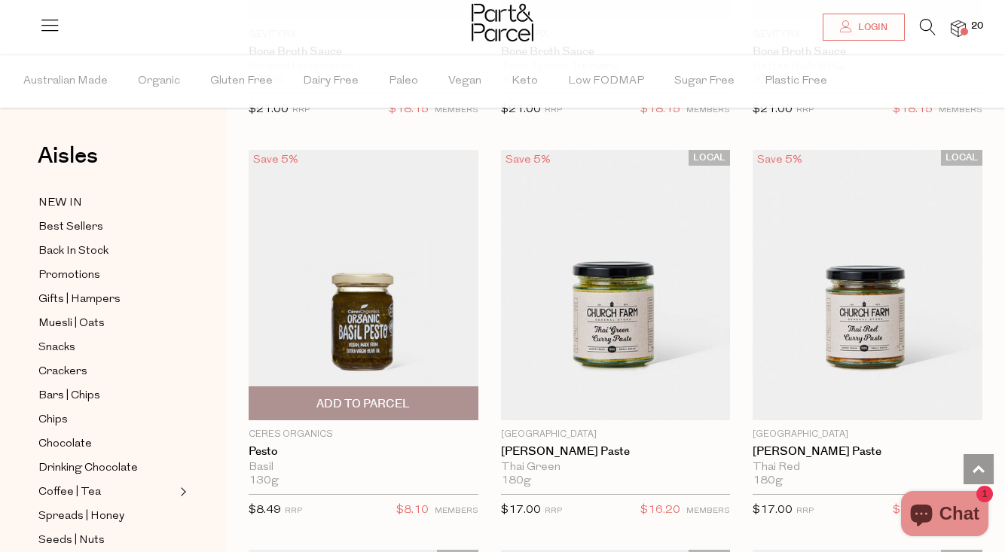
click at [344, 402] on span "Add To Parcel" at bounding box center [362, 404] width 93 height 16
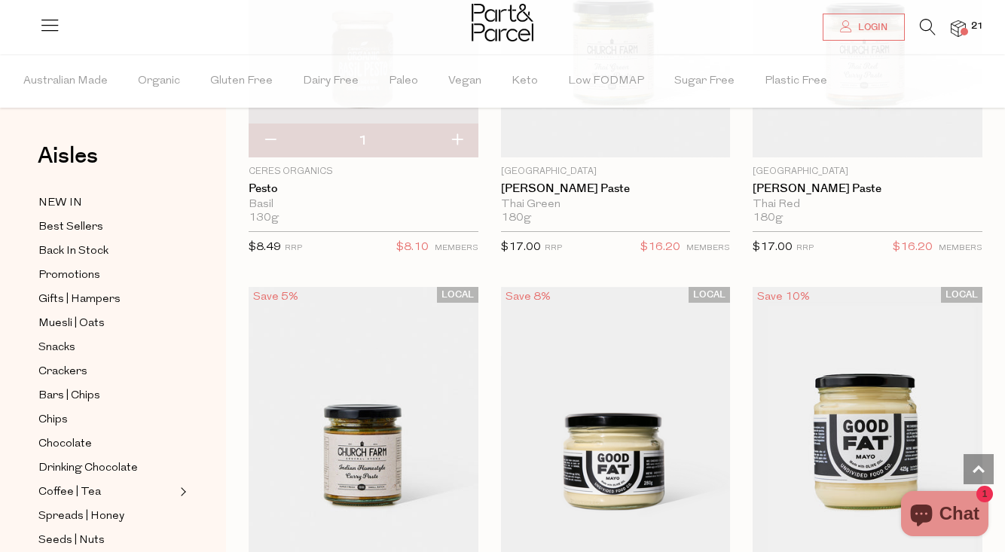
scroll to position [2108, 0]
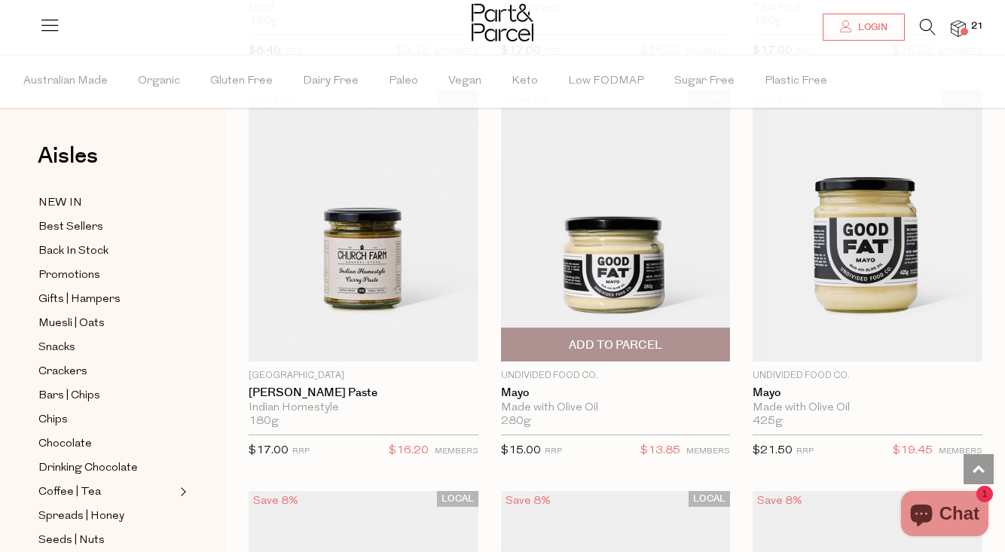
click at [605, 340] on span "Add To Parcel" at bounding box center [615, 345] width 93 height 16
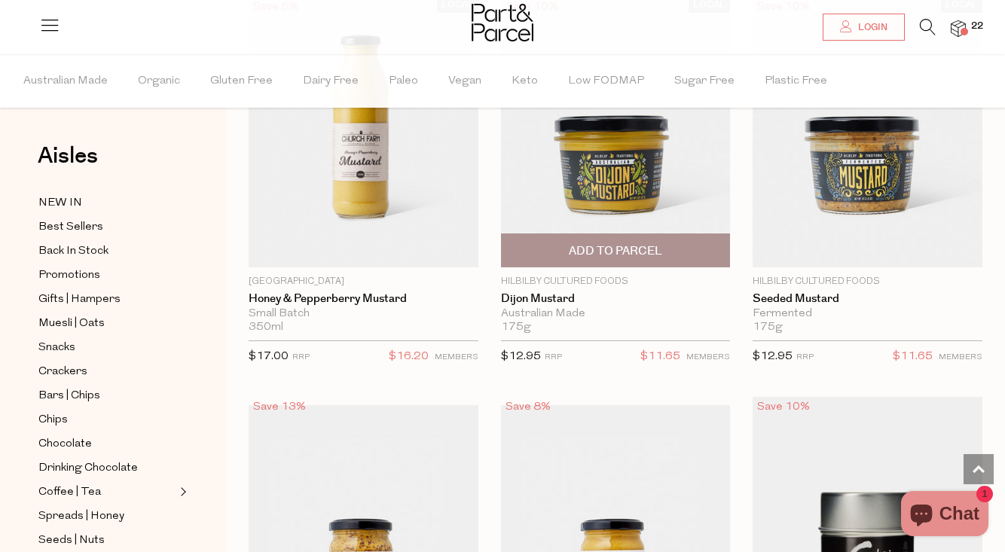
scroll to position [5713, 0]
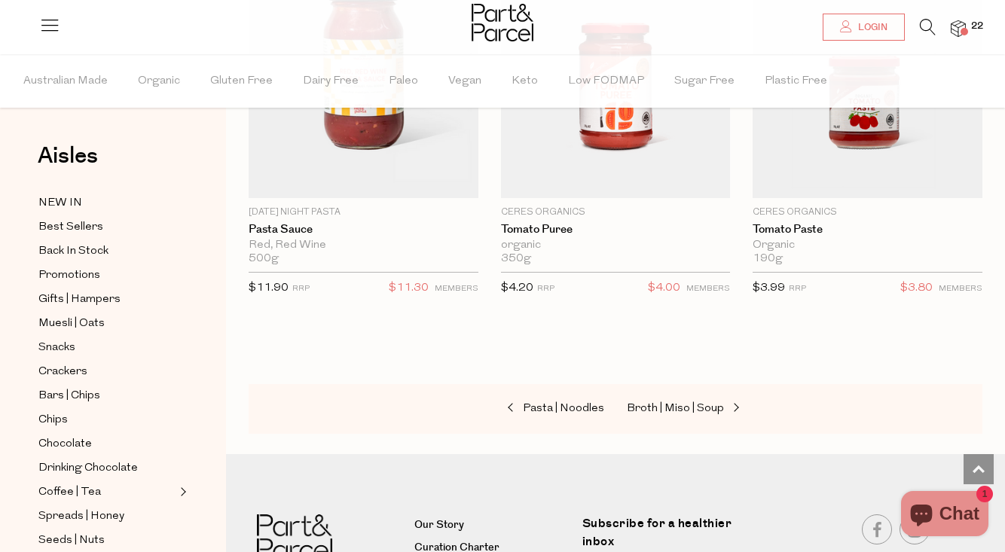
scroll to position [8876, 0]
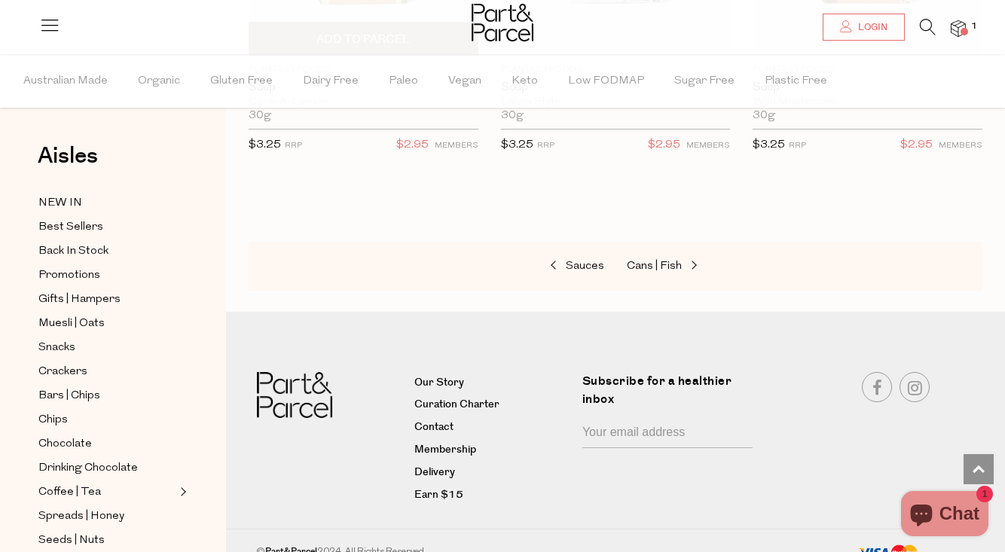
scroll to position [4418, 0]
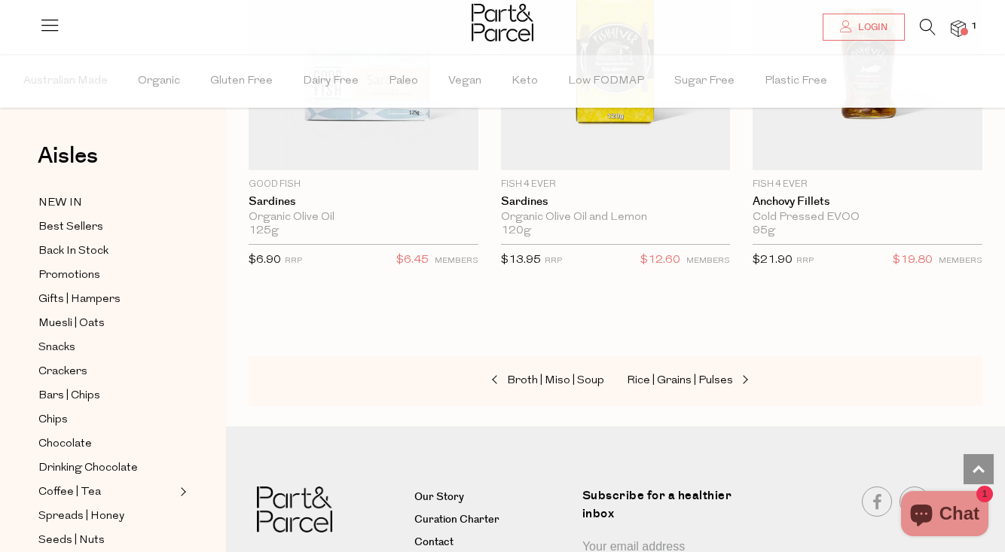
scroll to position [3210, 0]
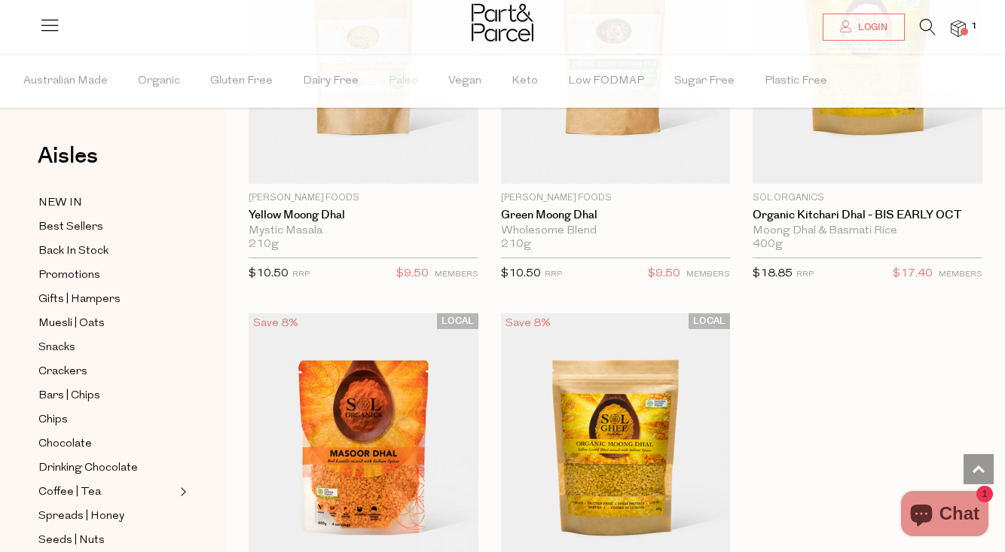
scroll to position [4730, 0]
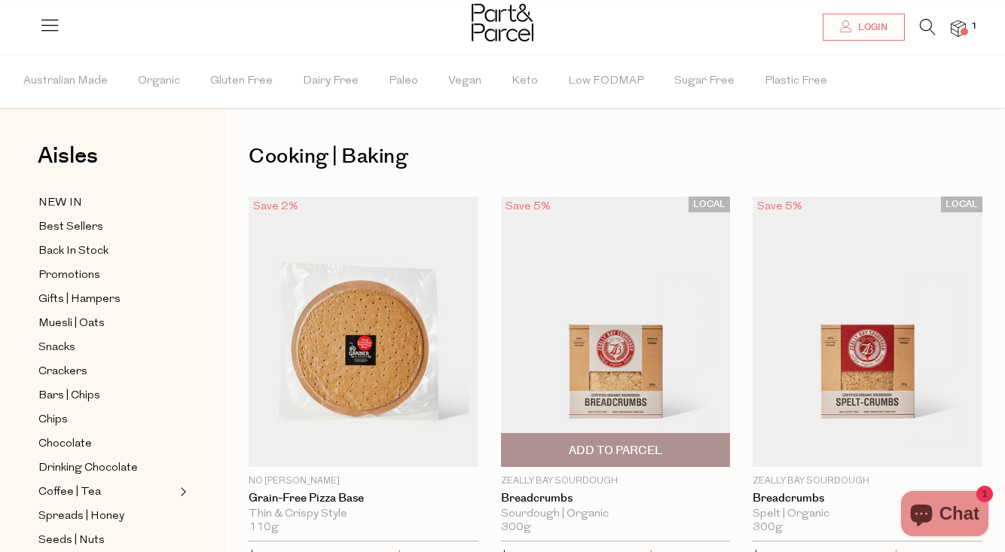
scroll to position [124, 0]
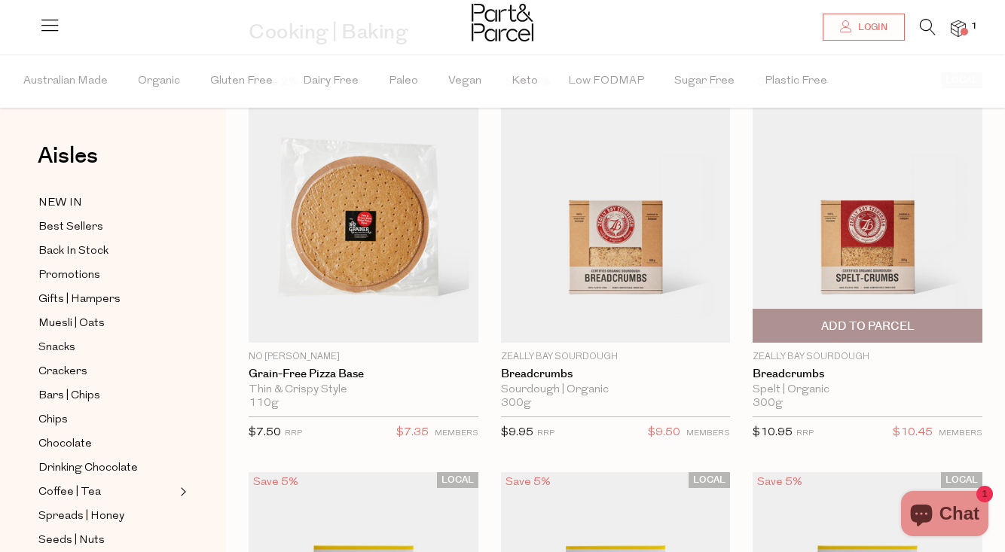
click at [819, 328] on span "Add To Parcel" at bounding box center [867, 326] width 221 height 32
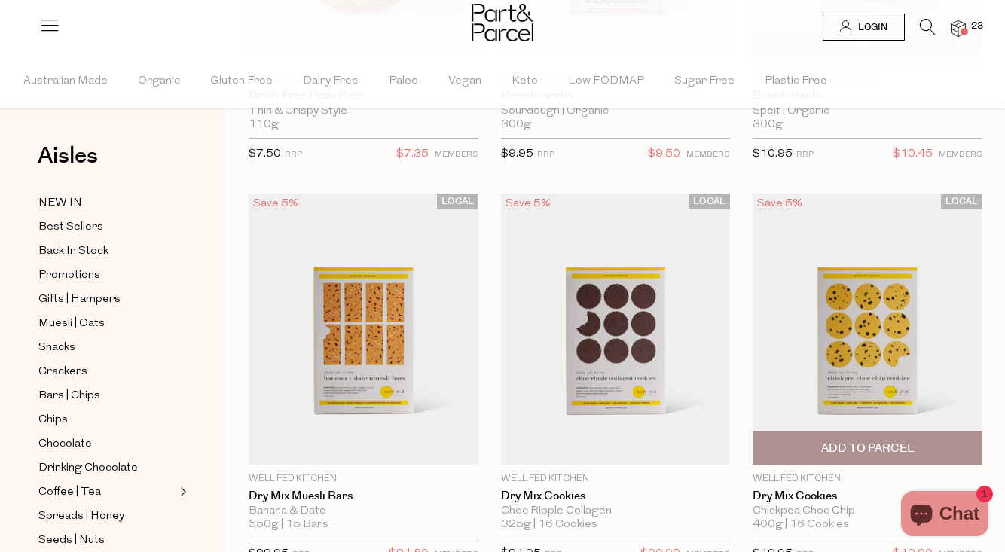
scroll to position [112, 0]
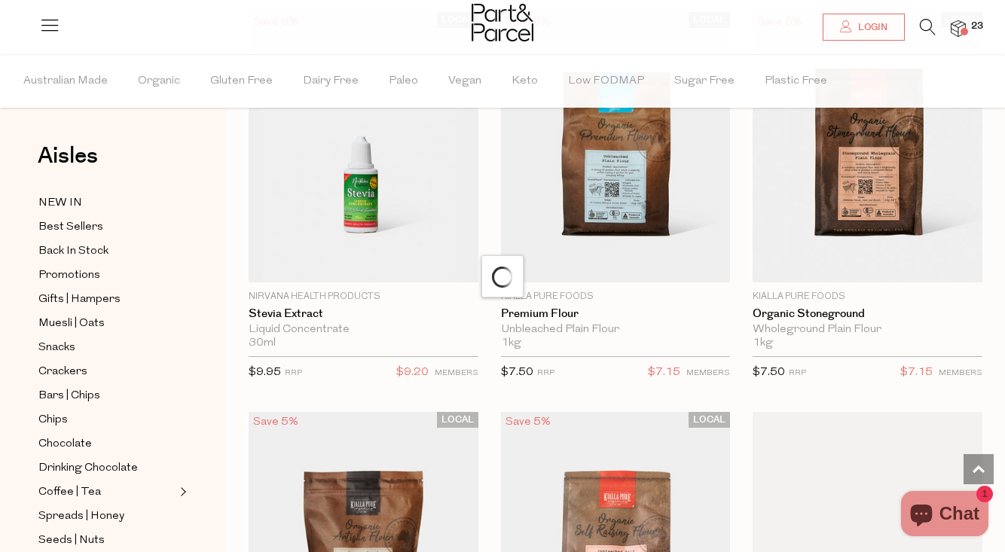
scroll to position [6452, 0]
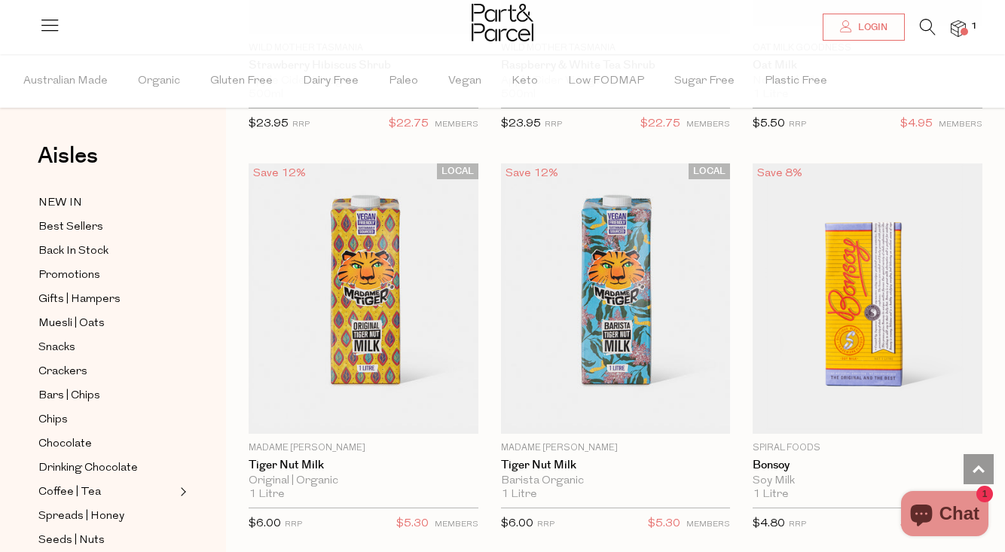
scroll to position [1682, 0]
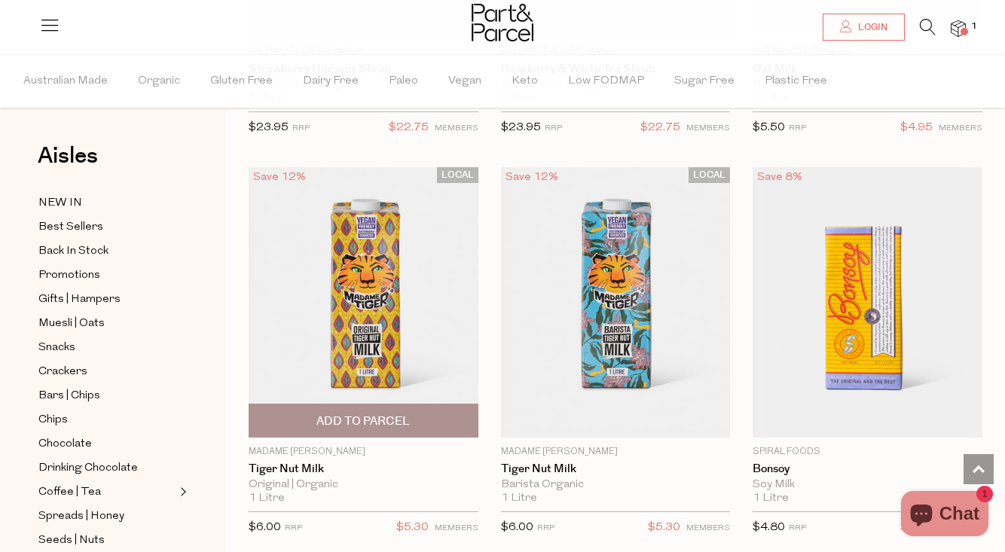
click at [378, 304] on img at bounding box center [364, 302] width 230 height 271
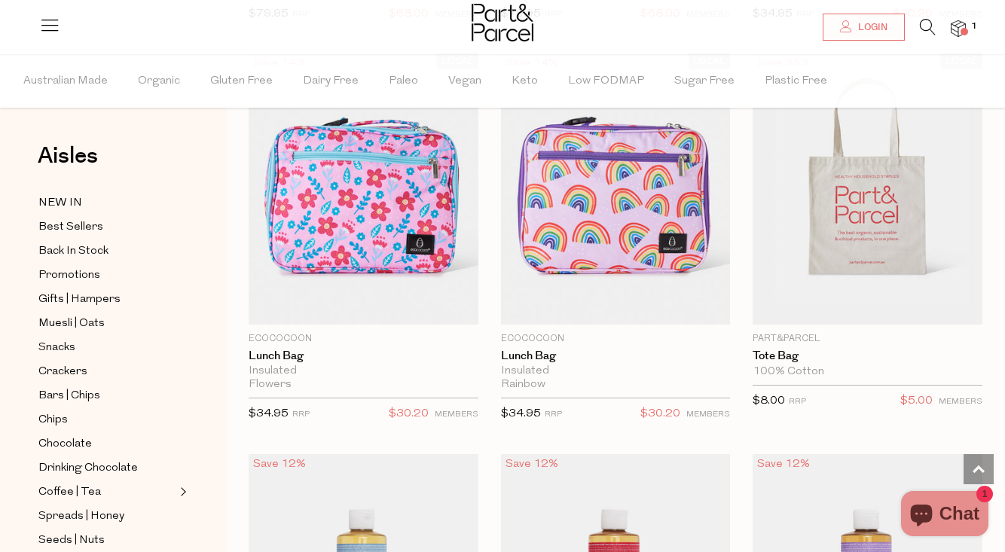
scroll to position [1346, 0]
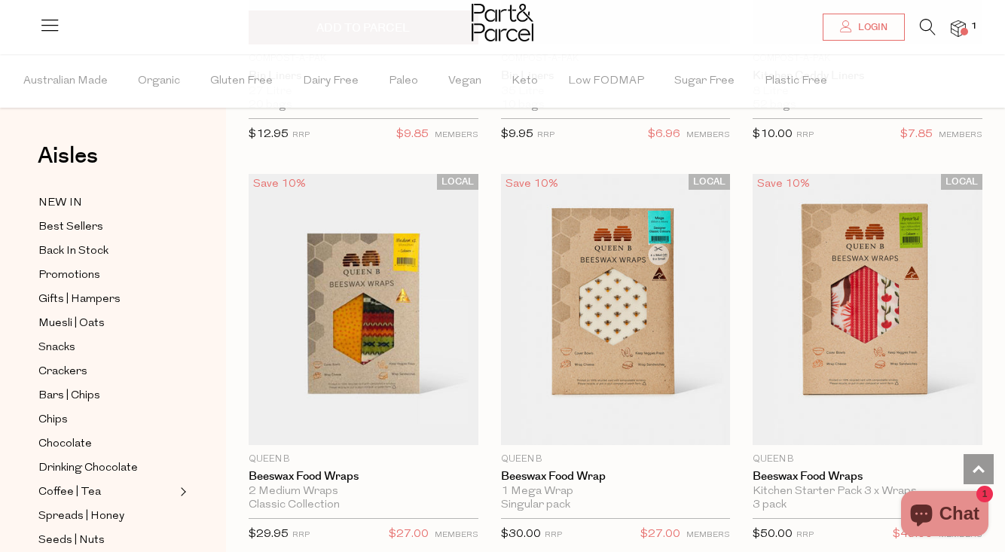
scroll to position [10277, 0]
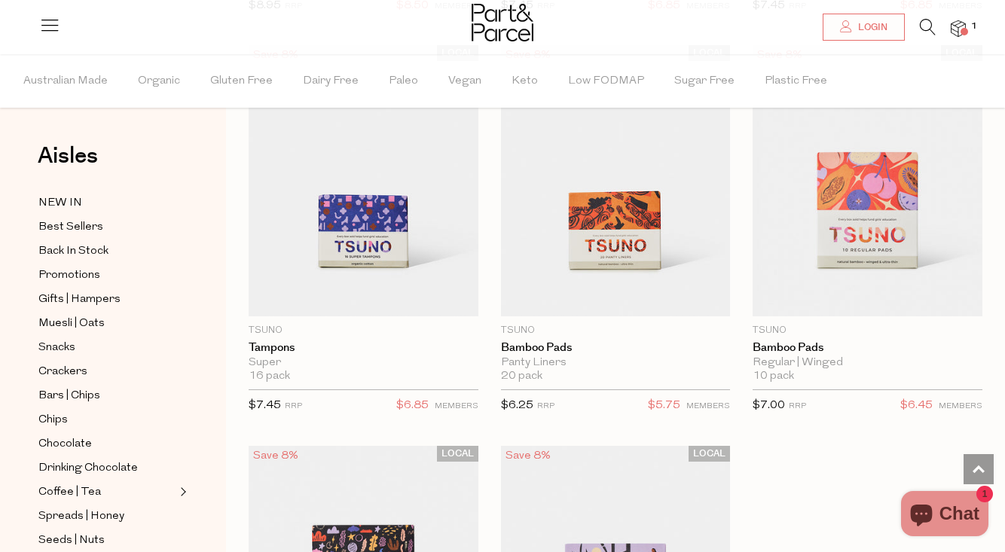
scroll to position [6177, 0]
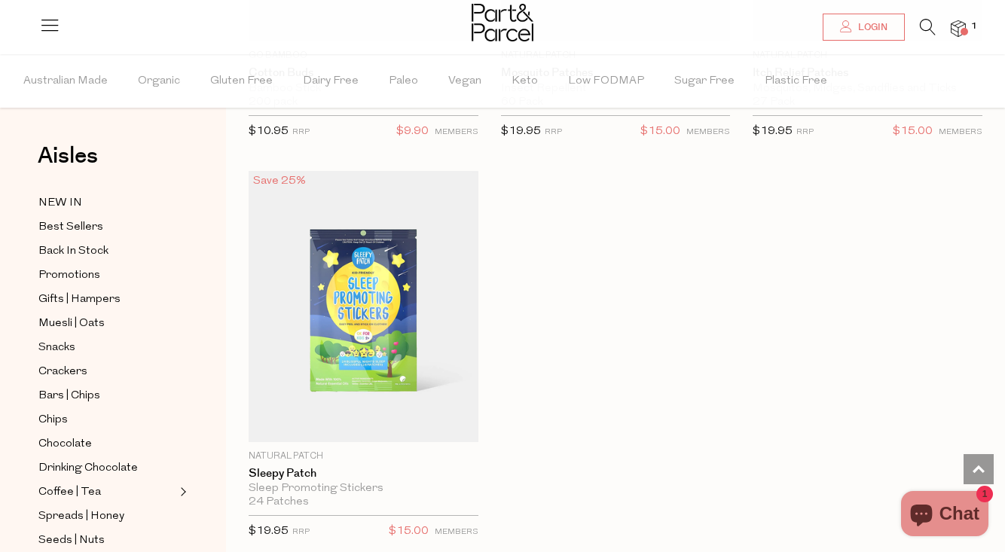
scroll to position [12060, 0]
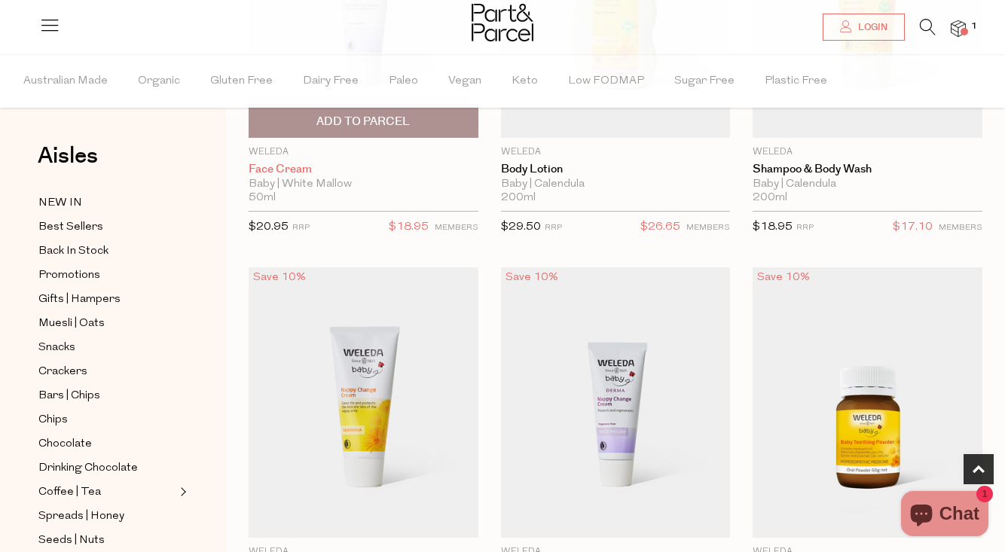
scroll to position [736, 0]
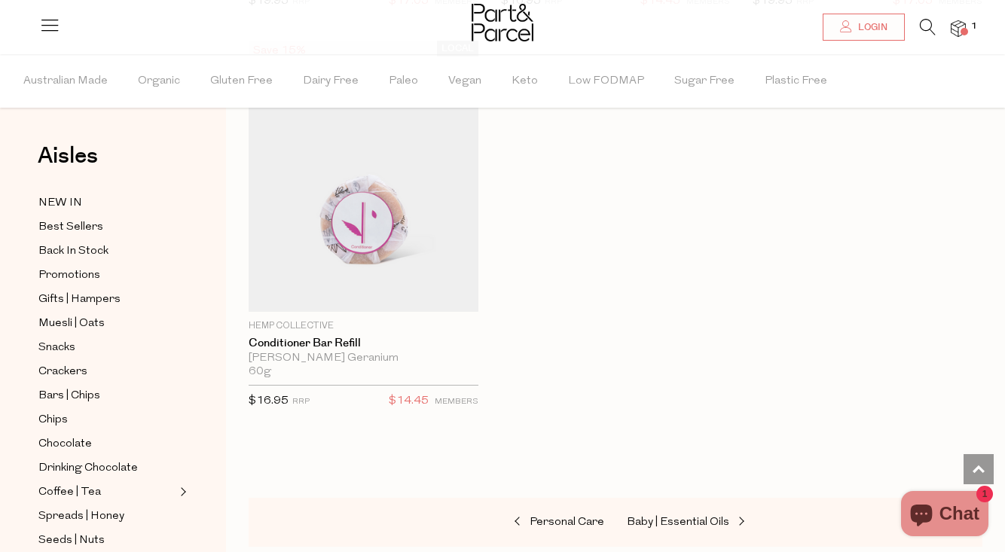
scroll to position [6168, 0]
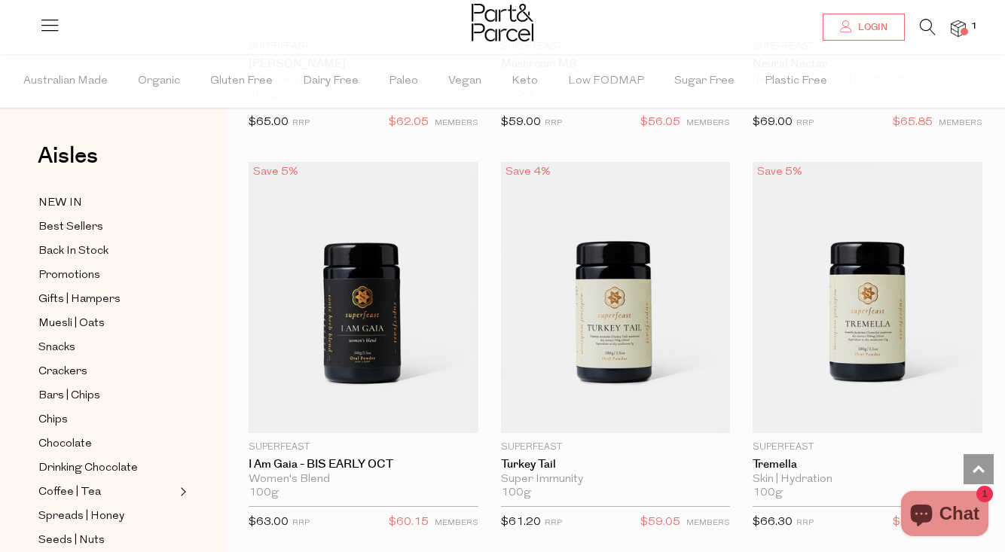
scroll to position [4556, 0]
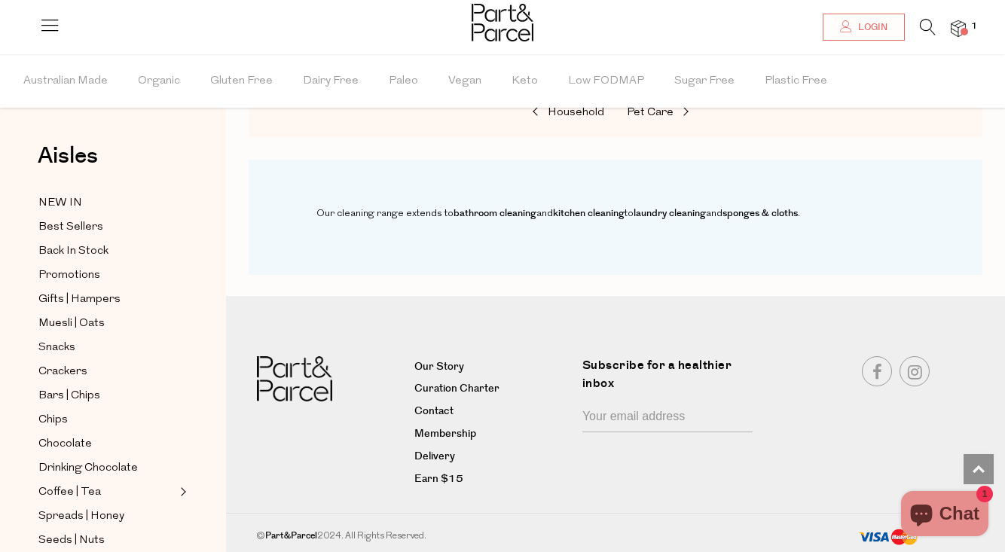
scroll to position [1120, 0]
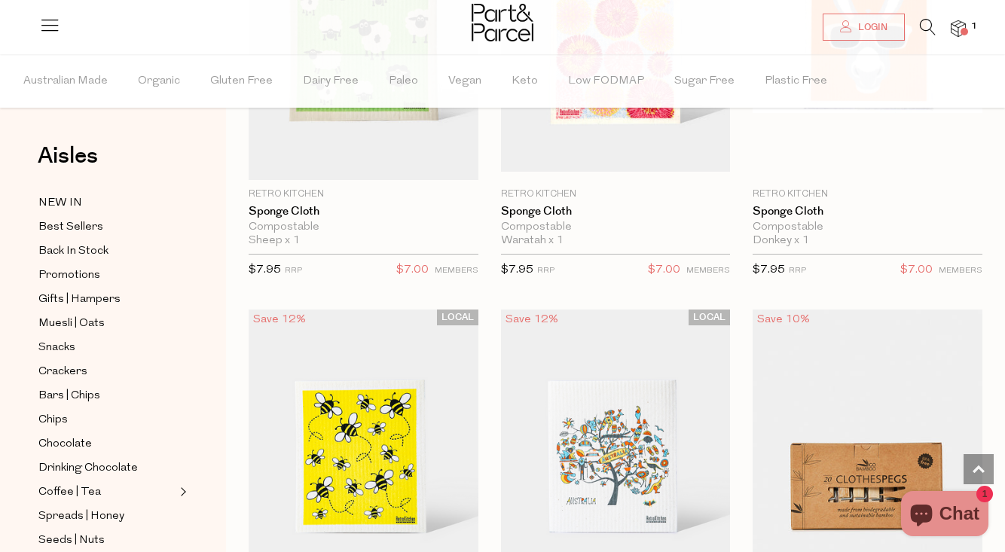
click at [959, 26] on img at bounding box center [958, 28] width 15 height 17
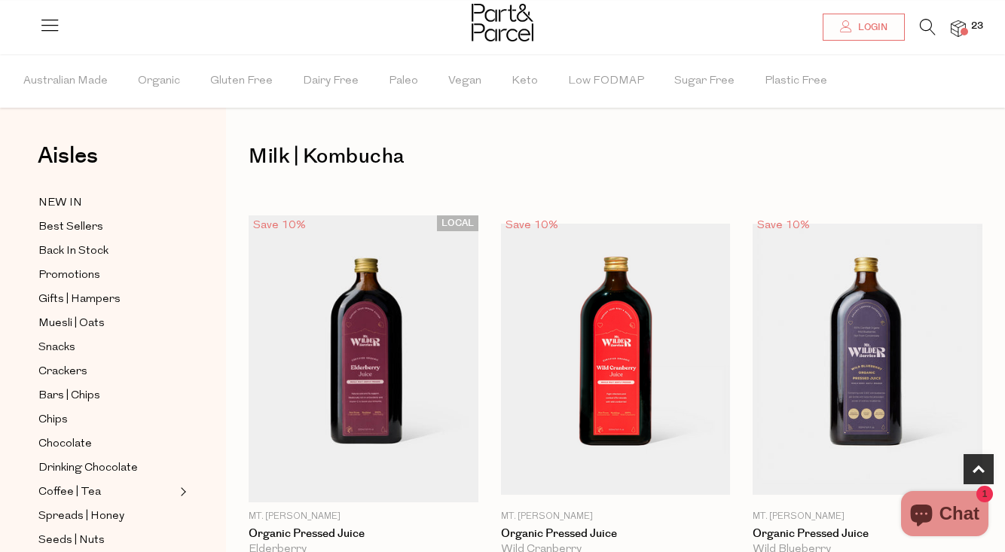
scroll to position [487, 0]
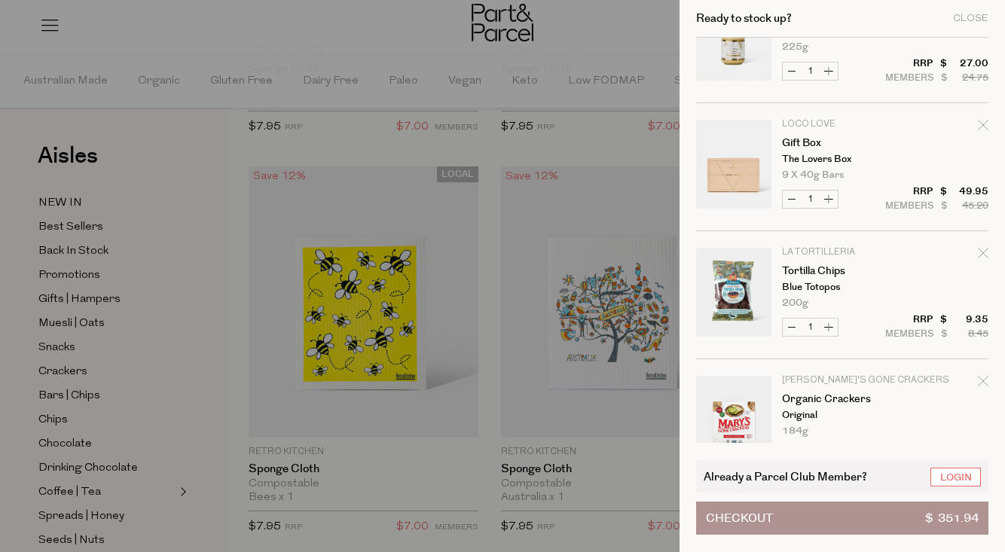
scroll to position [1103, 0]
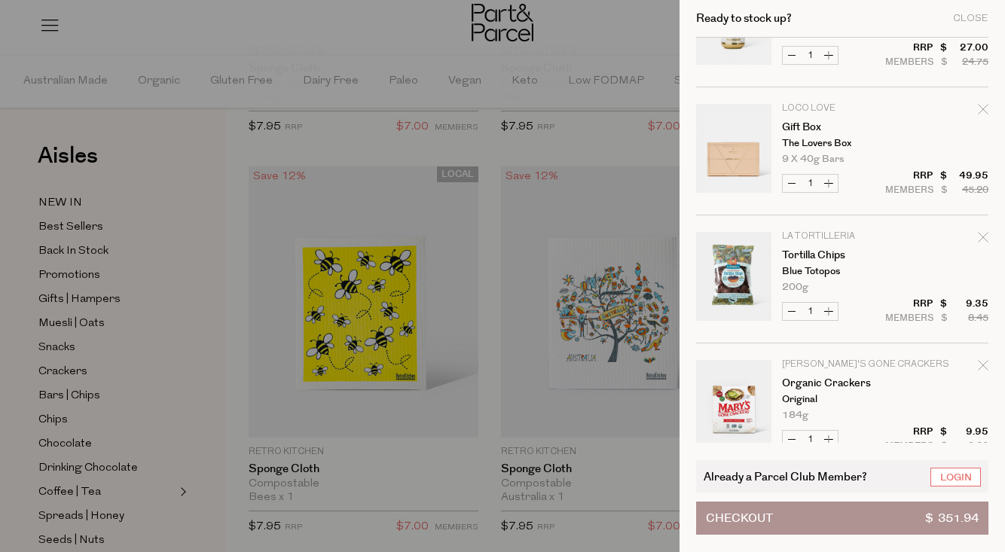
click at [978, 114] on icon "Remove Gift Box" at bounding box center [983, 109] width 11 height 11
type input "Add Membership"
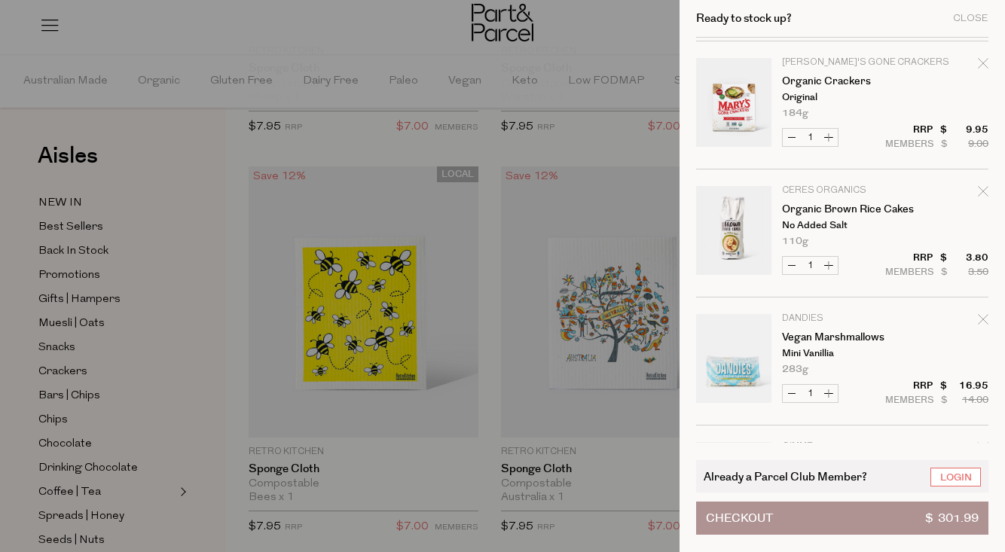
scroll to position [1289, 0]
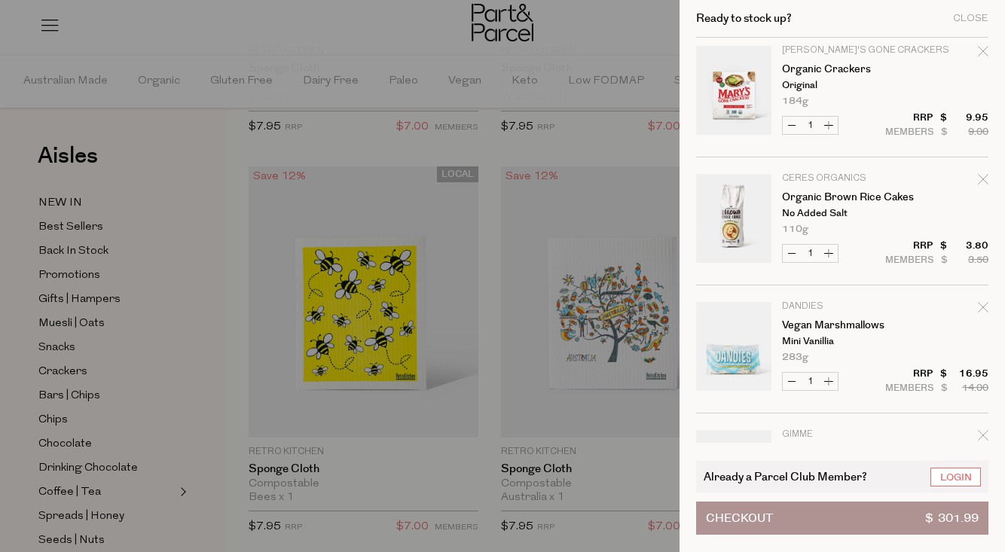
click at [981, 184] on icon "Remove Organic Brown Rice Cakes" at bounding box center [983, 179] width 11 height 11
type input "Add Membership"
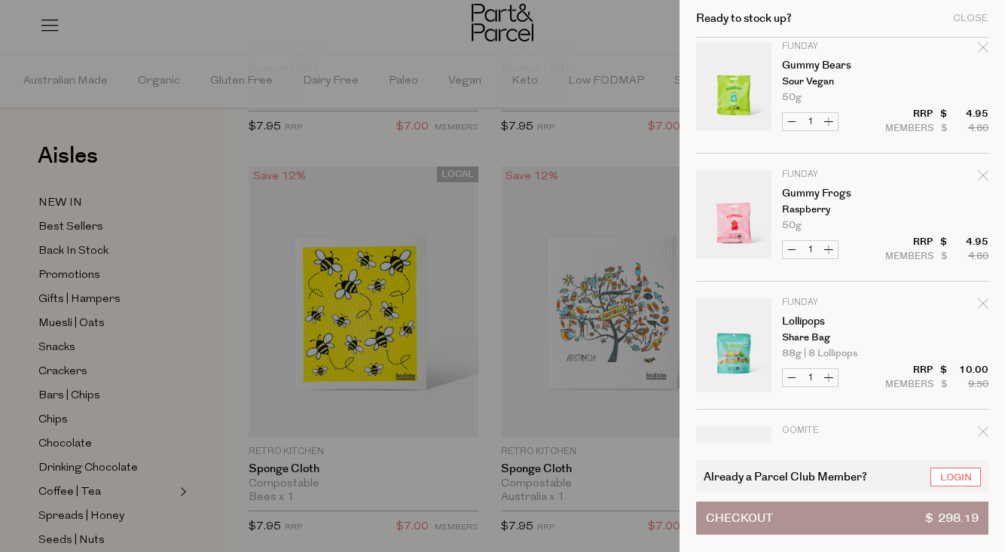
scroll to position [2181, 0]
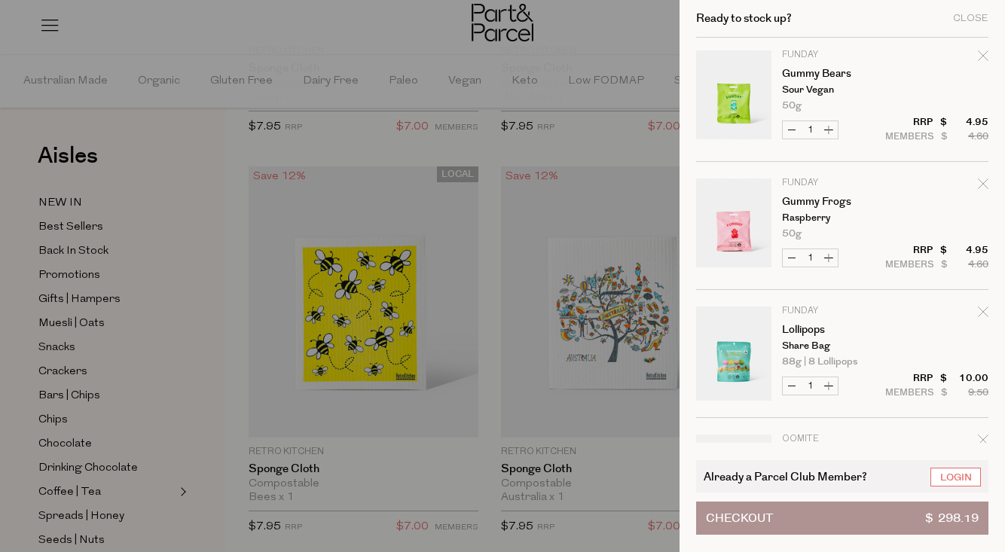
click at [982, 310] on icon "Remove Lollipops" at bounding box center [983, 312] width 10 height 10
type input "Add Membership"
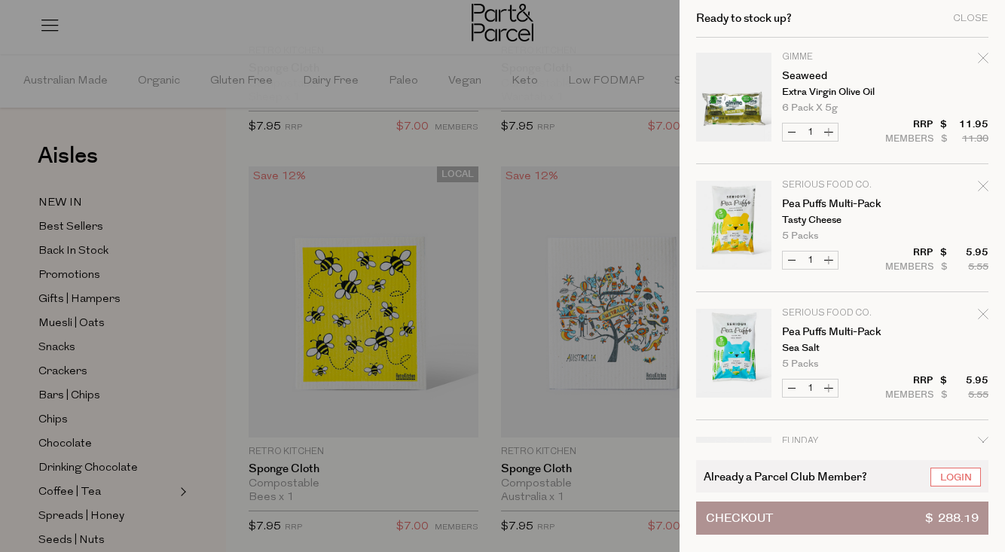
scroll to position [1536, 0]
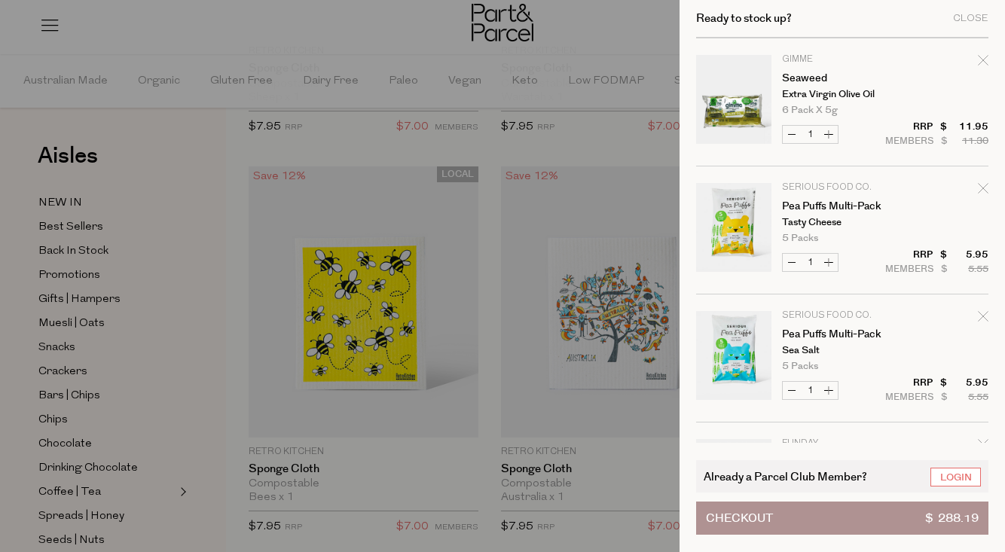
click at [985, 322] on div "Remove Pea Puffs Multi-Pack" at bounding box center [983, 319] width 11 height 20
type input "Add Membership"
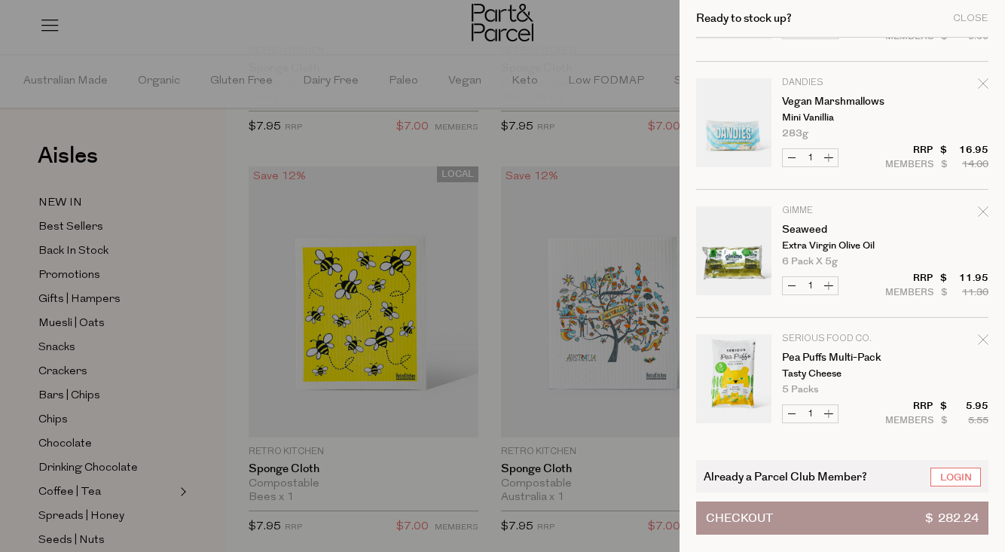
scroll to position [1389, 0]
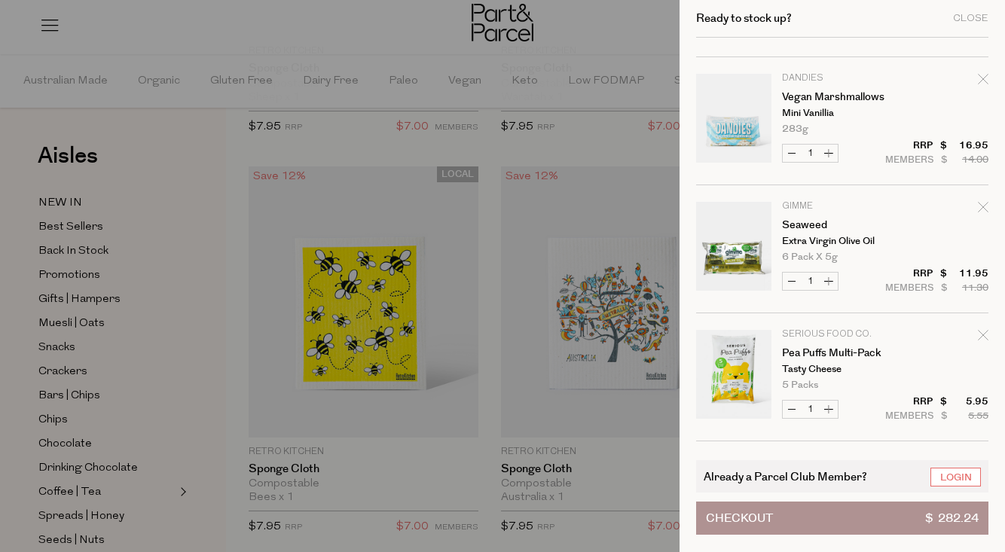
click at [576, 421] on div at bounding box center [502, 276] width 1005 height 552
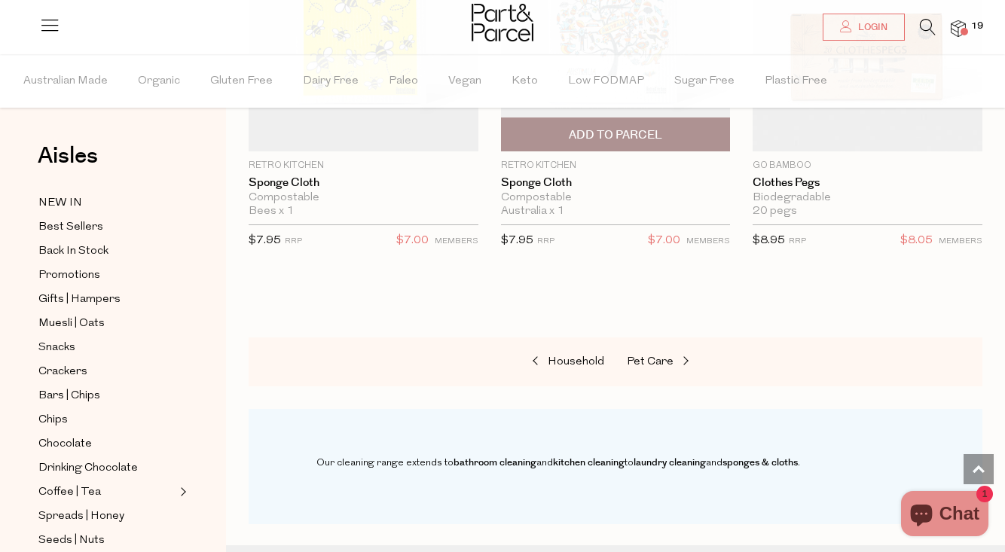
scroll to position [1551, 0]
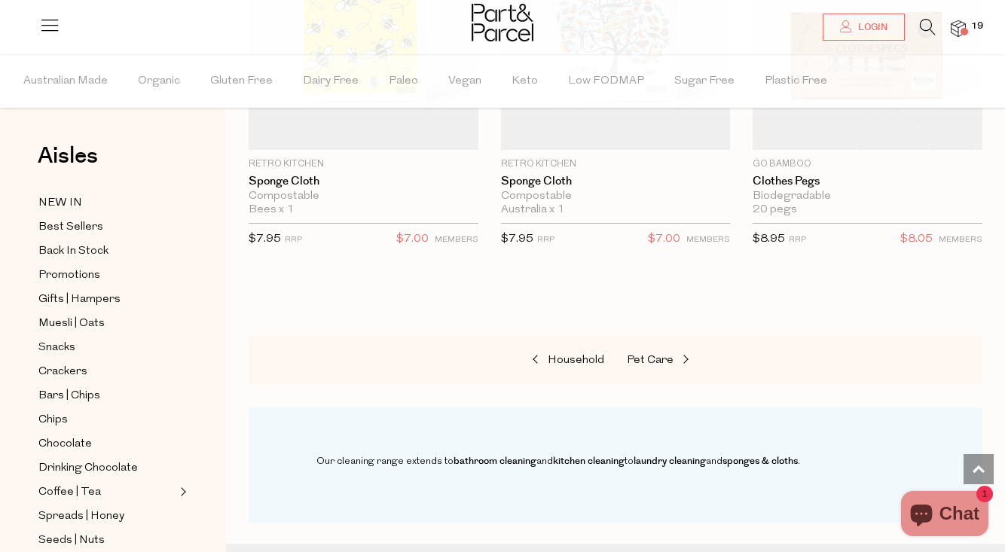
click at [961, 28] on span at bounding box center [964, 32] width 8 height 8
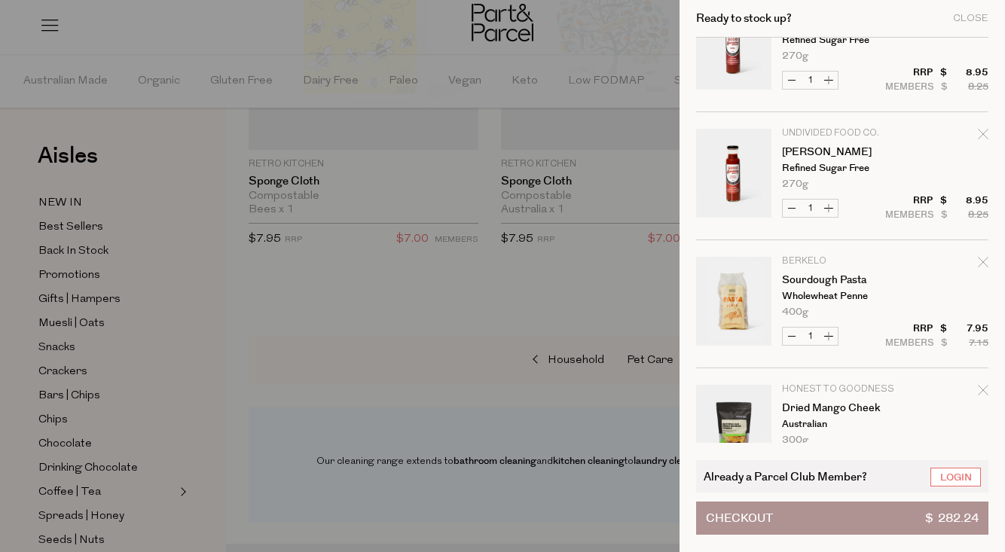
scroll to position [570, 0]
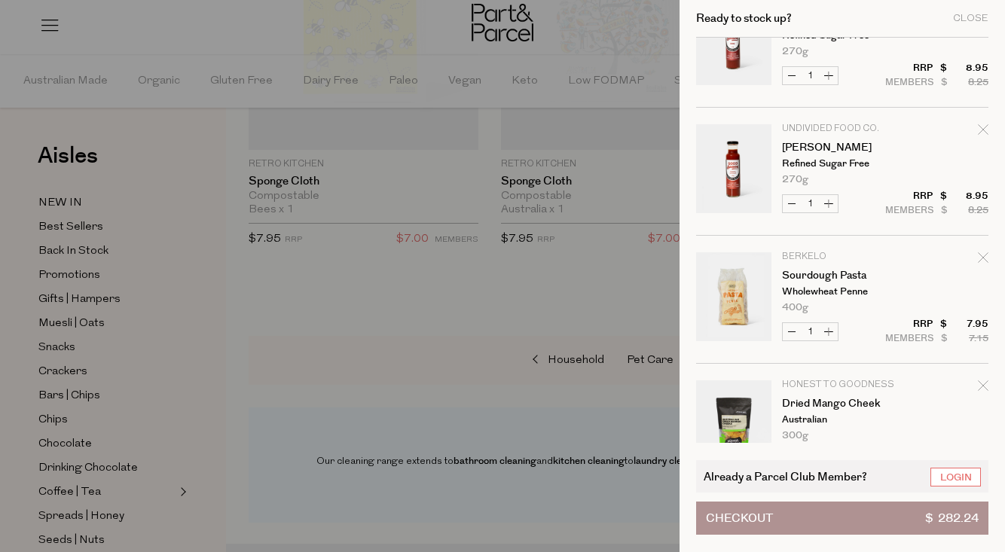
click at [985, 254] on icon "Remove Sourdough Pasta" at bounding box center [983, 257] width 11 height 11
type input "Add Membership"
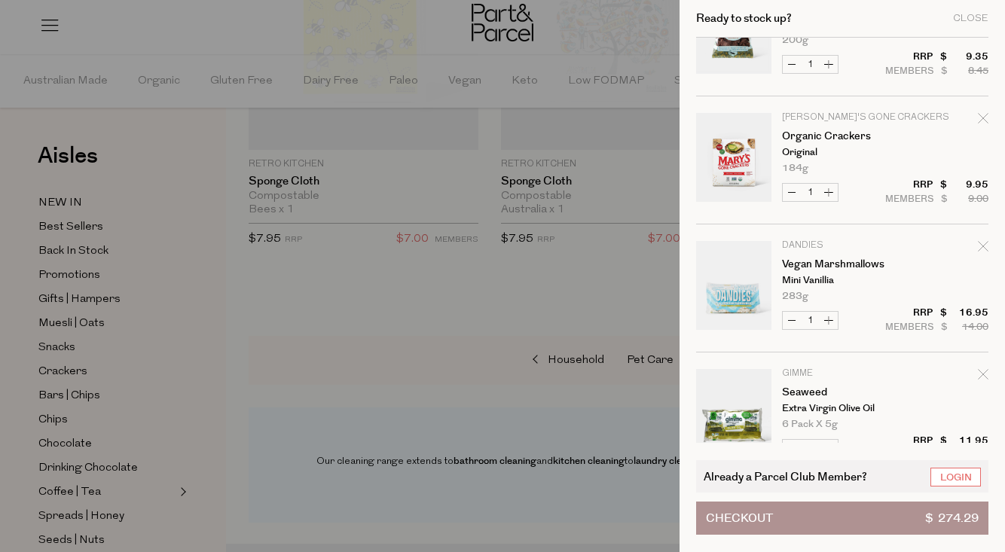
scroll to position [1107, 0]
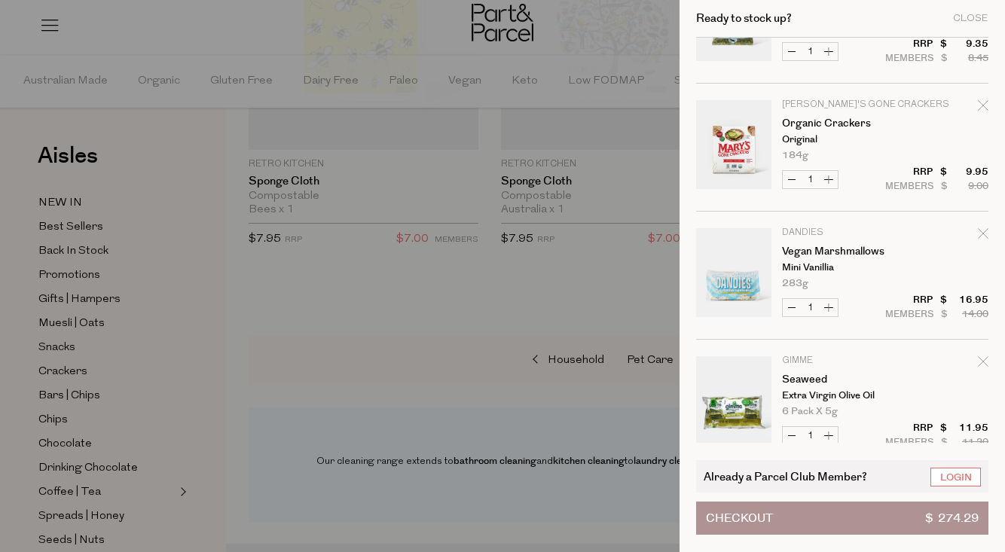
click at [981, 105] on icon "Remove Organic Crackers" at bounding box center [983, 105] width 10 height 10
type input "Add Membership"
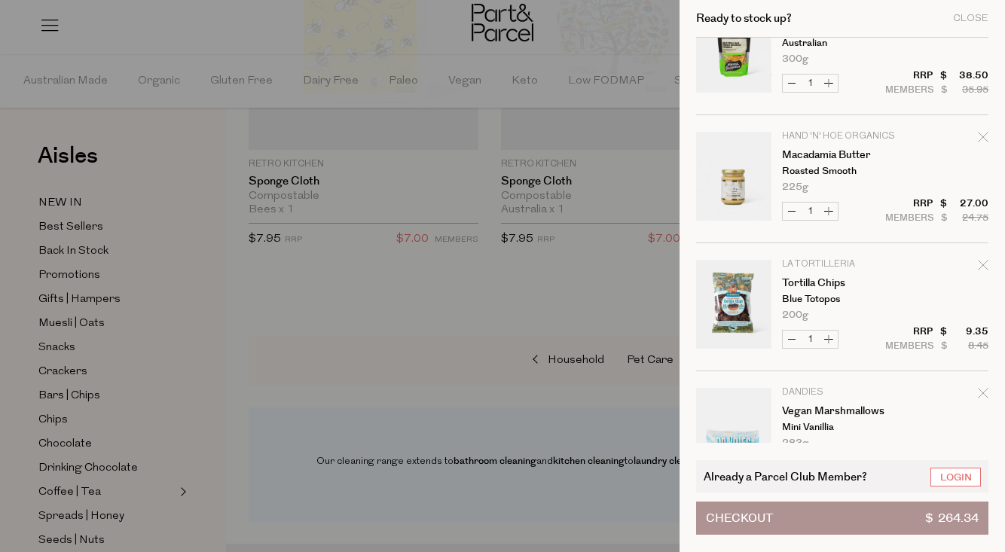
scroll to position [770, 0]
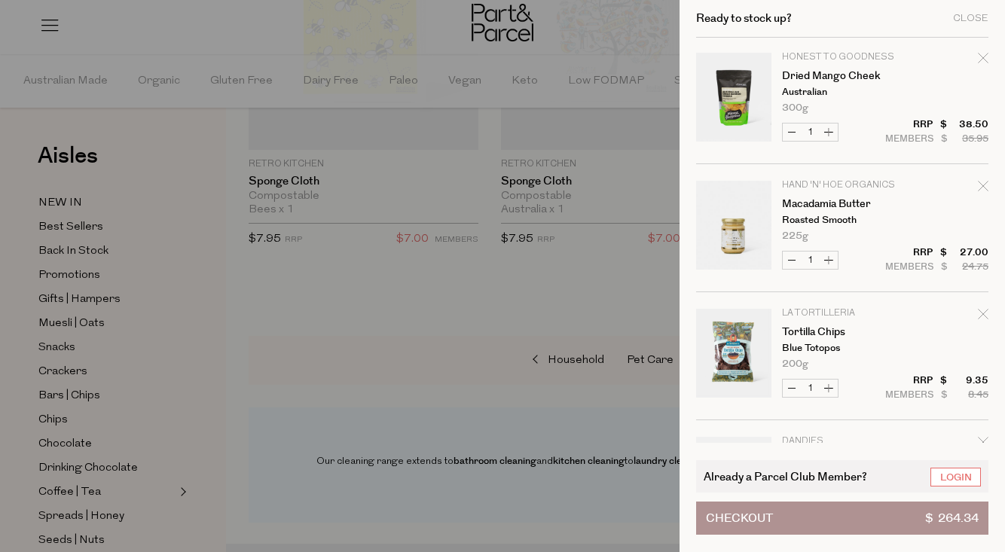
click at [985, 181] on icon "Remove Macadamia Butter" at bounding box center [983, 186] width 11 height 11
type input "Add Membership"
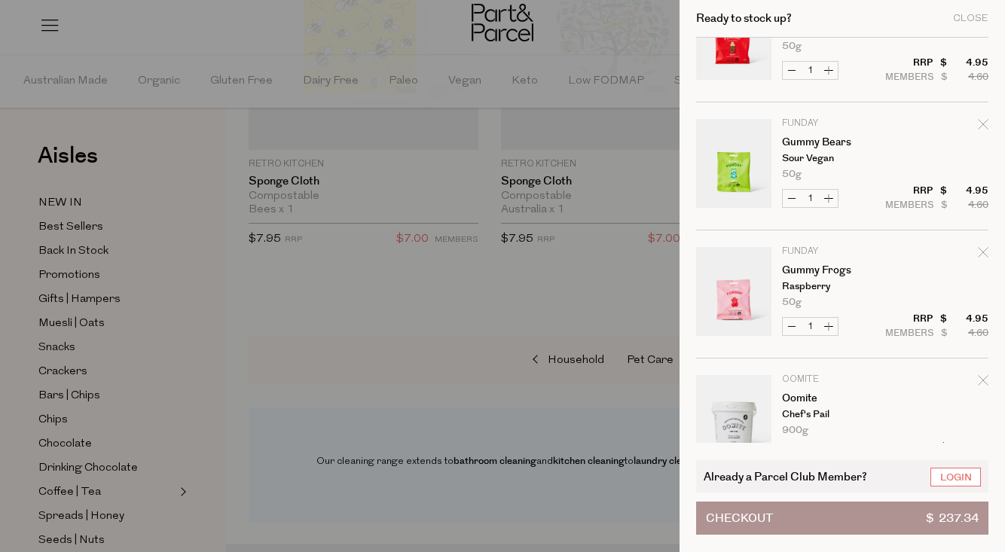
scroll to position [1775, 0]
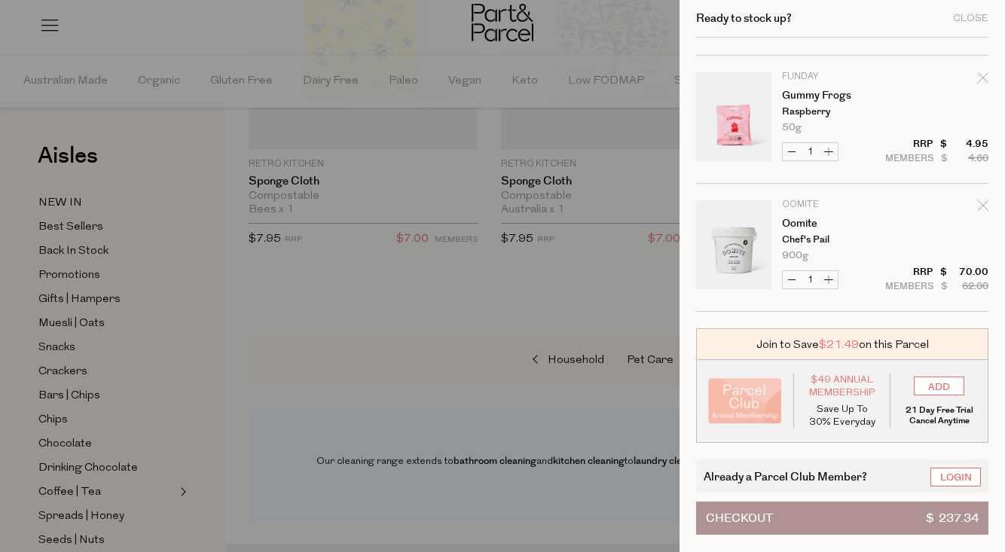
click at [813, 516] on button "Checkout $ 237.34" at bounding box center [842, 518] width 292 height 33
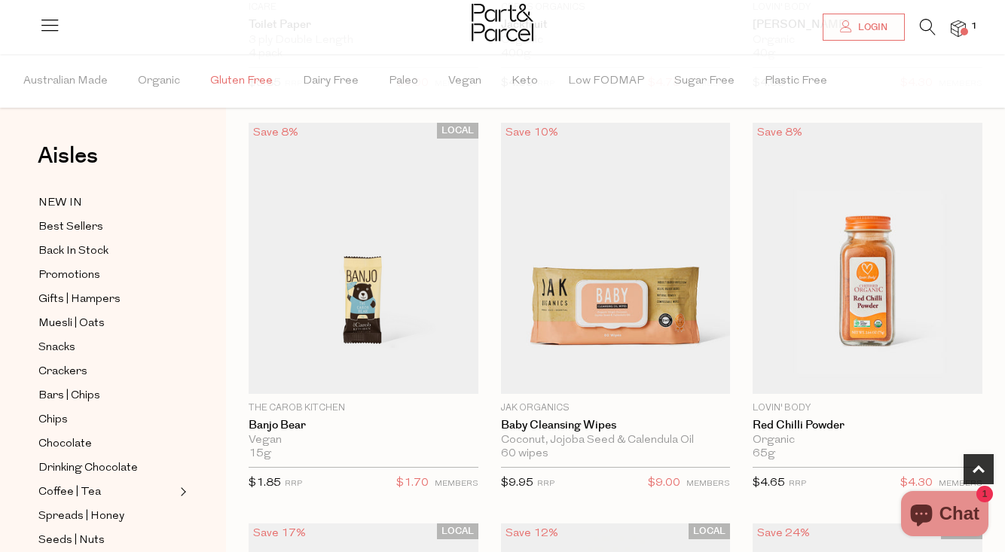
scroll to position [521, 0]
